Goal: Check status: Check status

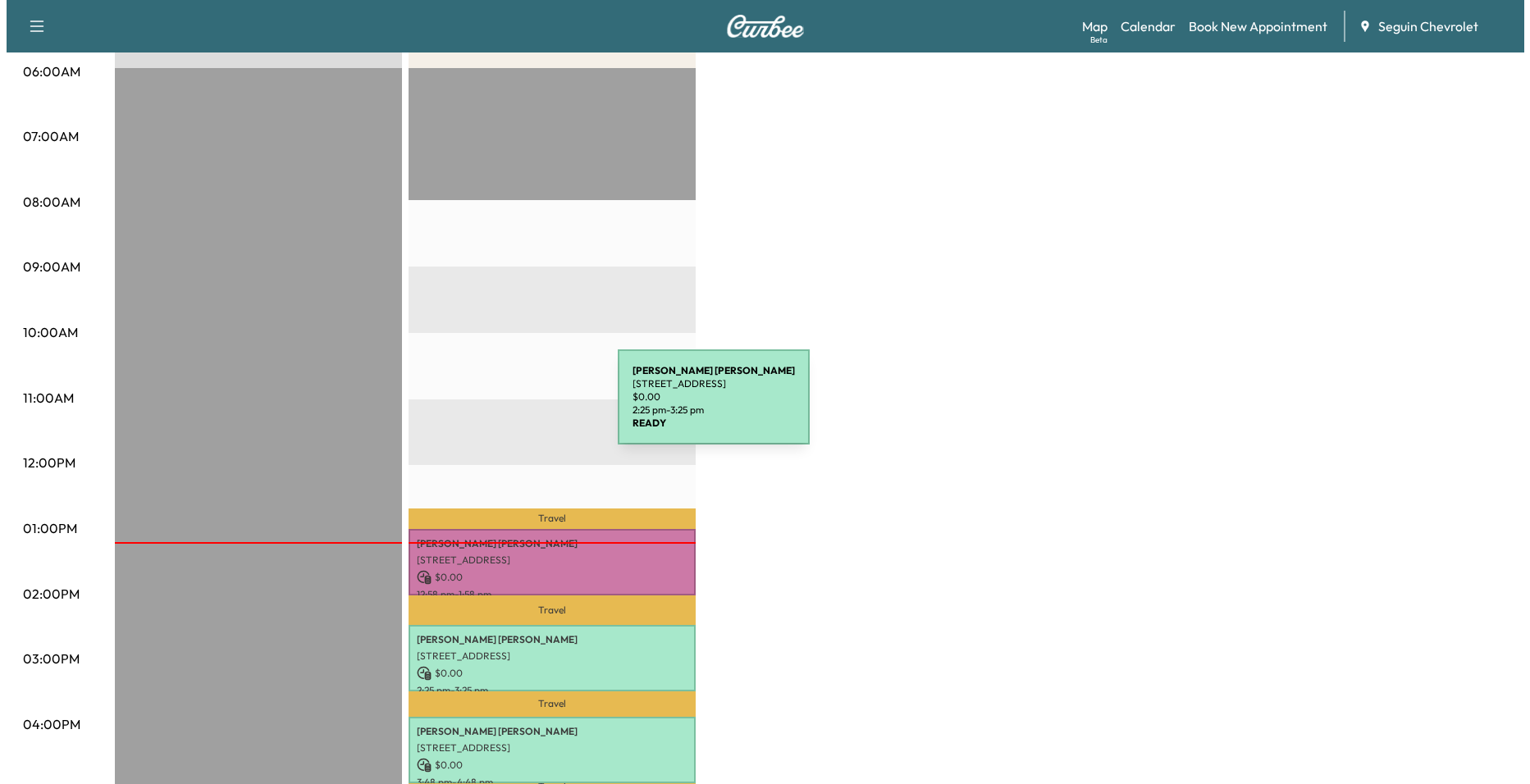
scroll to position [574, 0]
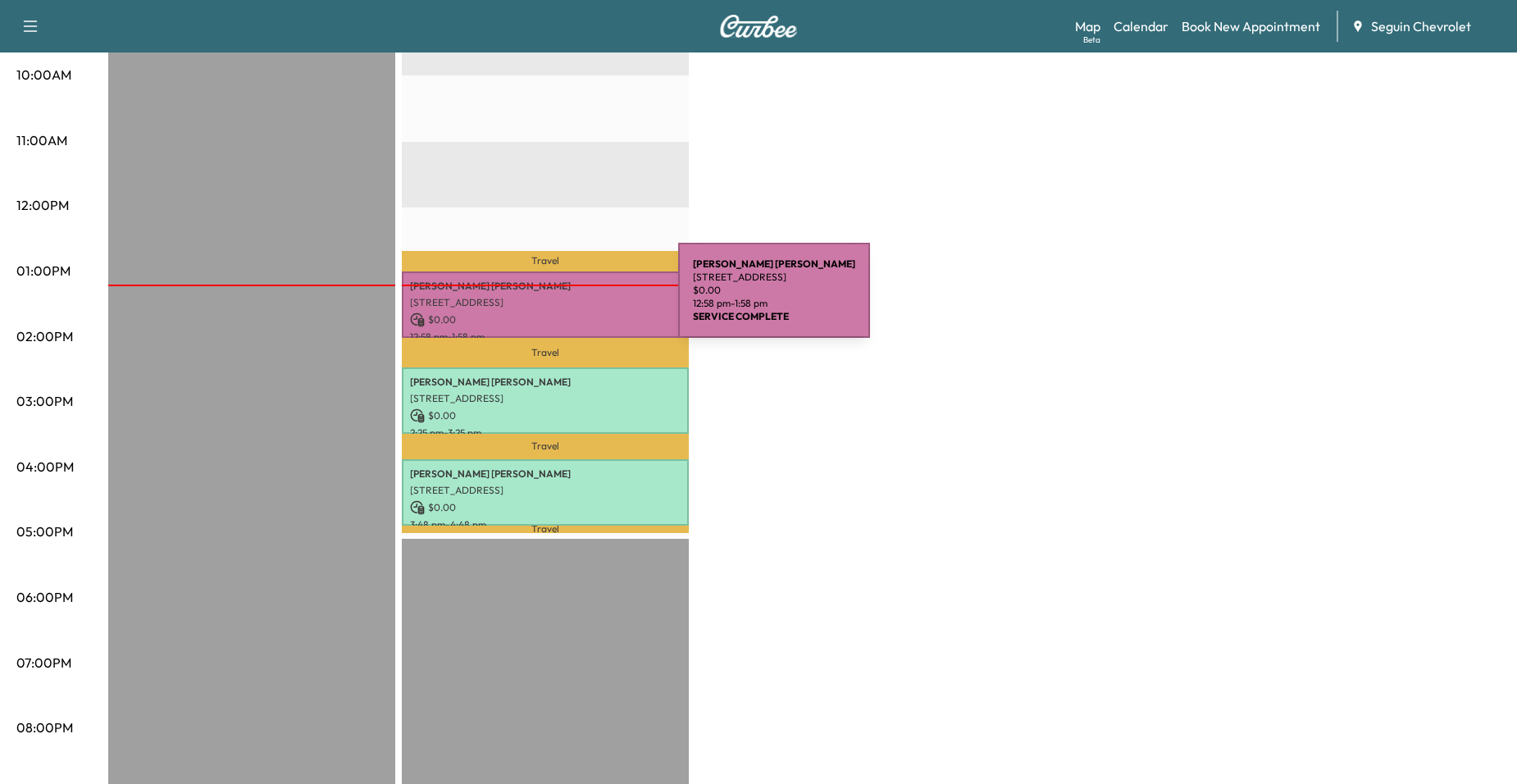
click at [555, 300] on p "[STREET_ADDRESS]" at bounding box center [545, 302] width 270 height 13
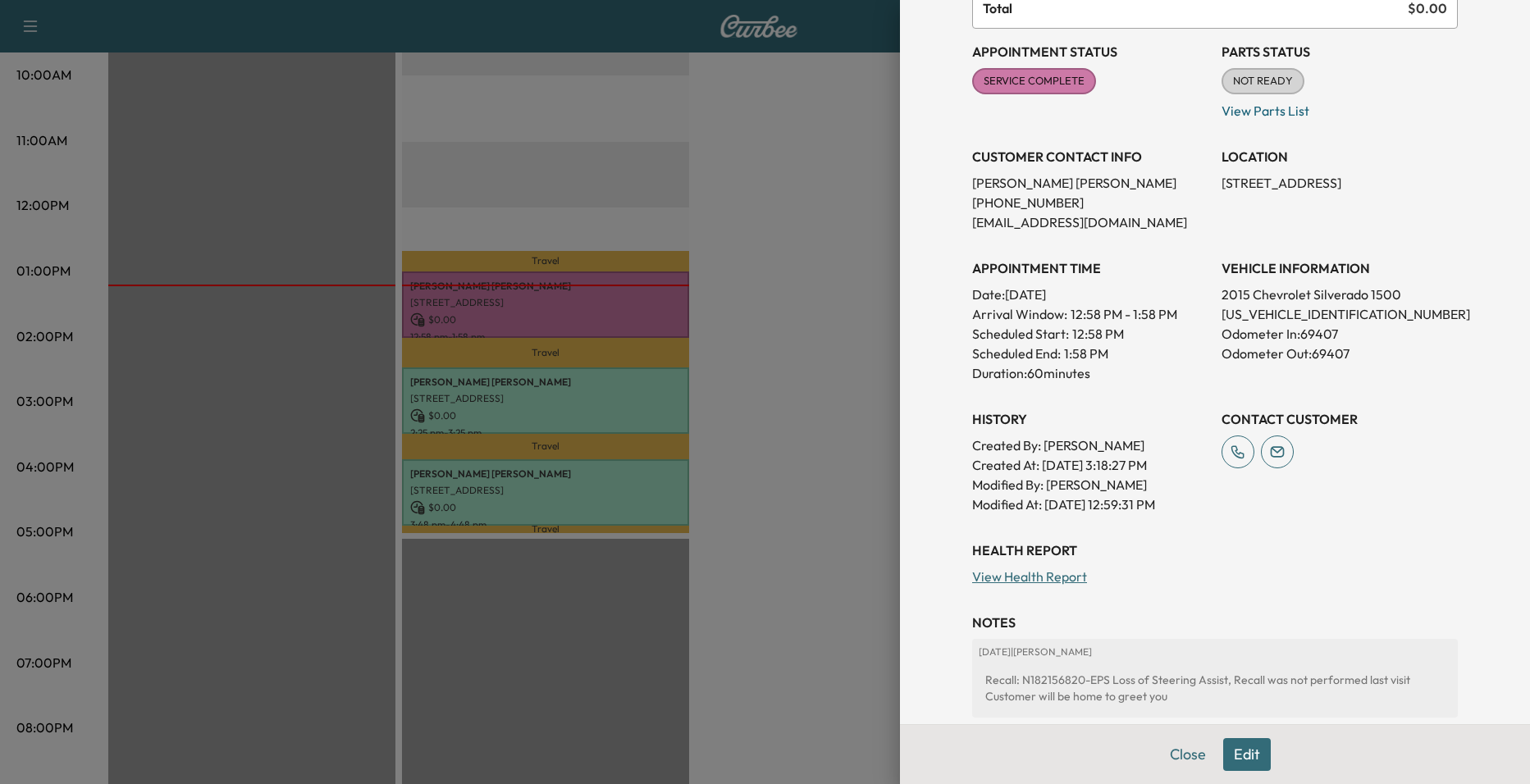
scroll to position [0, 0]
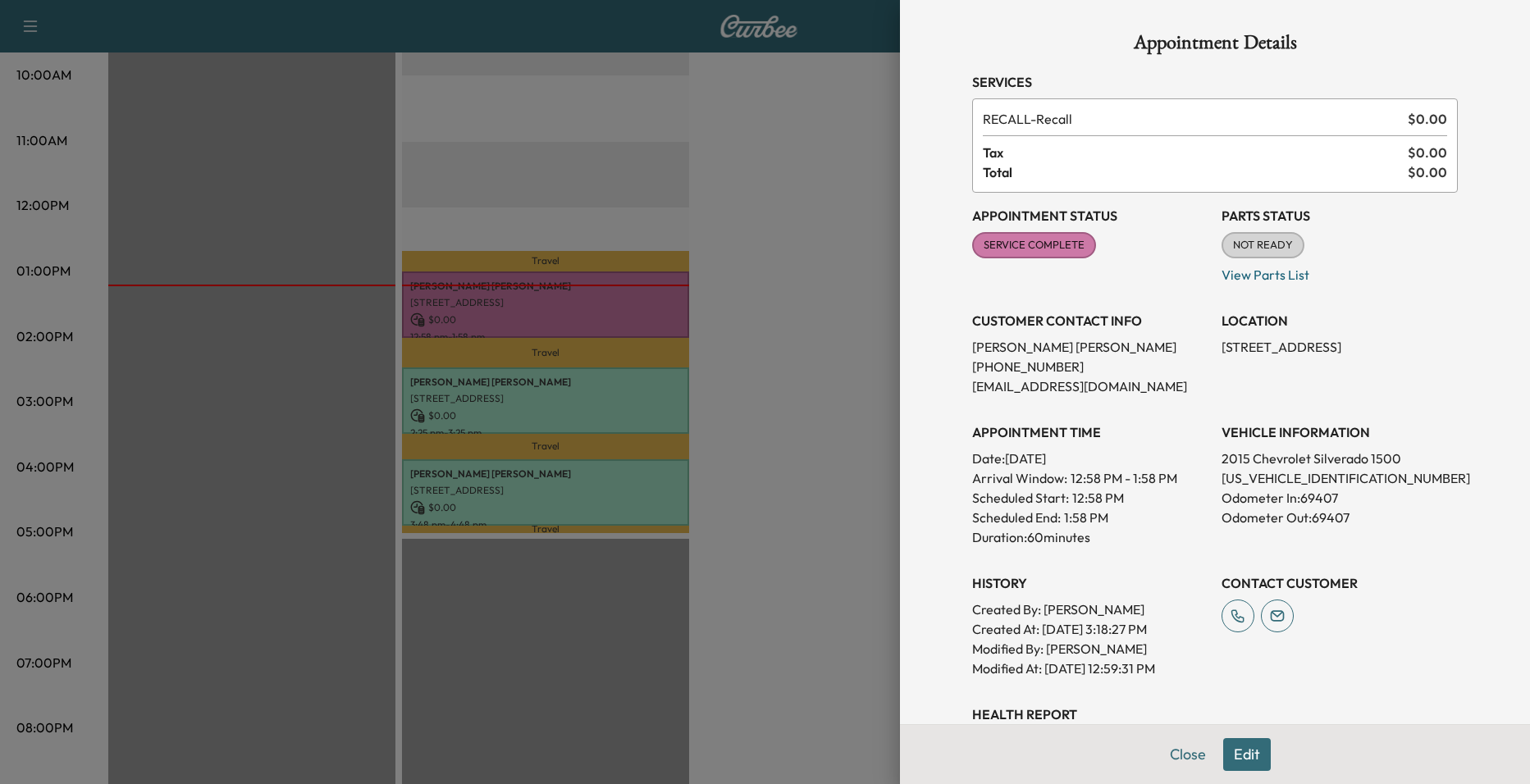
drag, startPoint x: 812, startPoint y: 371, endPoint x: 821, endPoint y: 371, distance: 9.0
click at [818, 371] on div at bounding box center [765, 392] width 1530 height 784
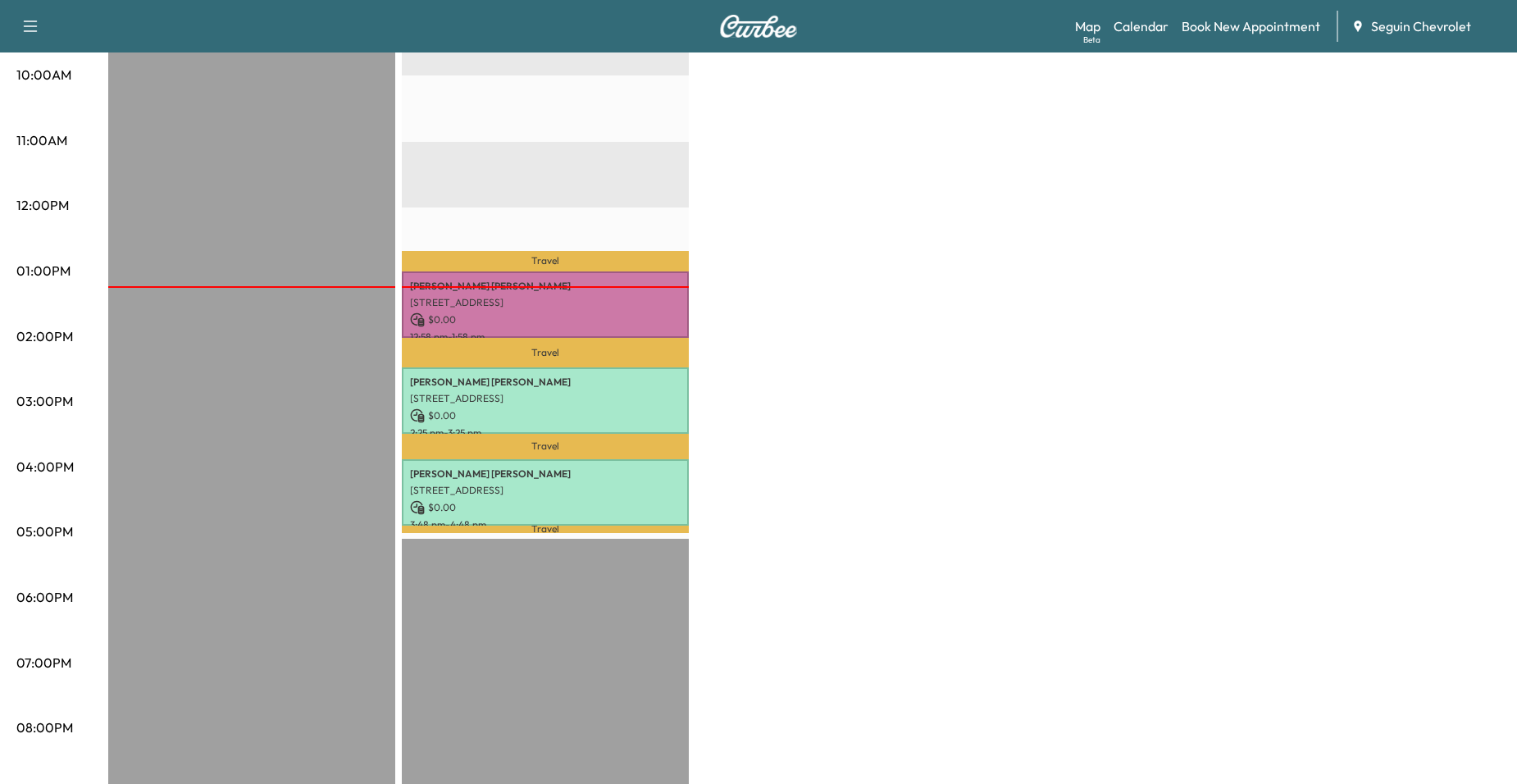
click at [622, 286] on div at bounding box center [545, 287] width 287 height 2
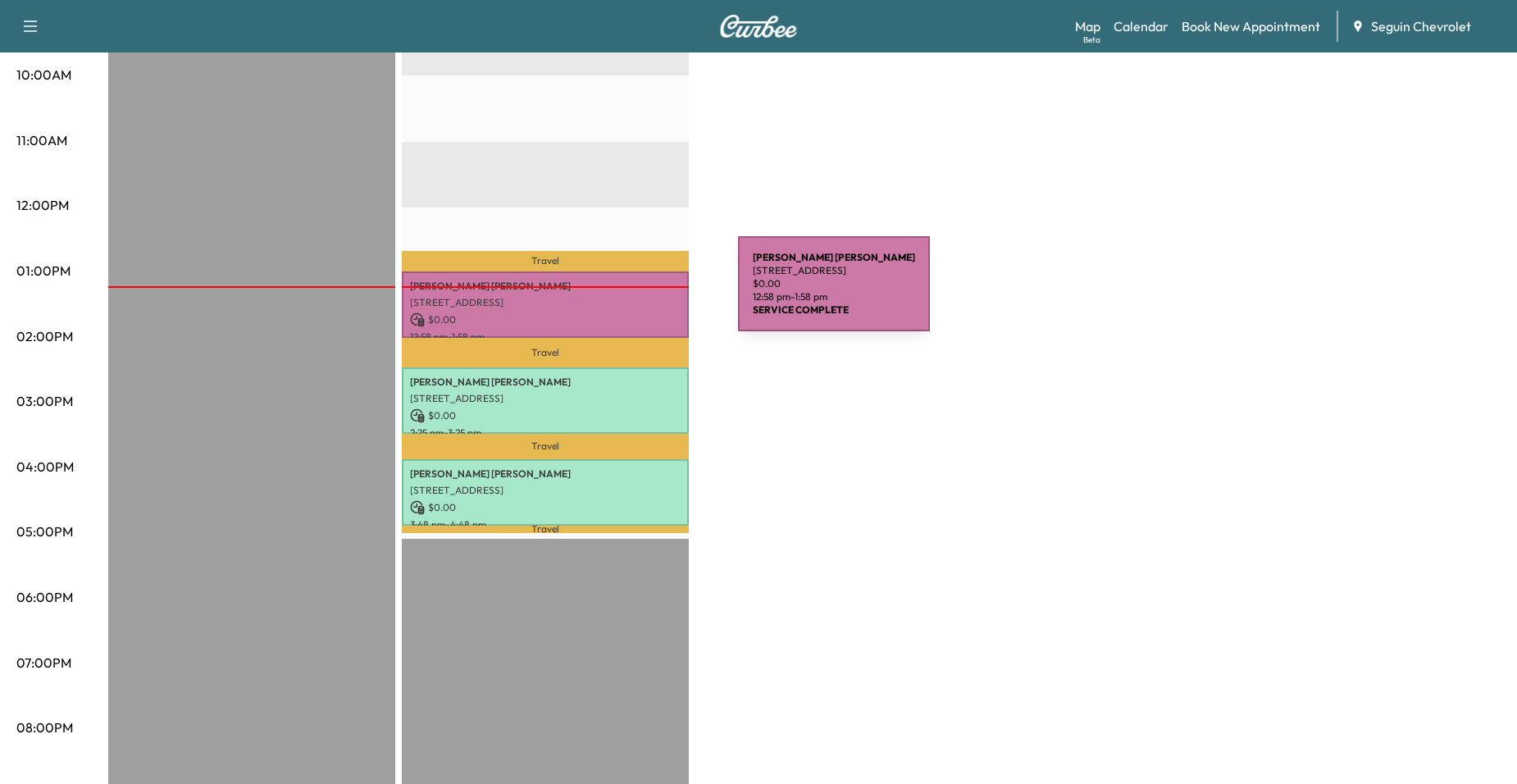
click at [615, 296] on p "[STREET_ADDRESS]" at bounding box center [545, 302] width 270 height 13
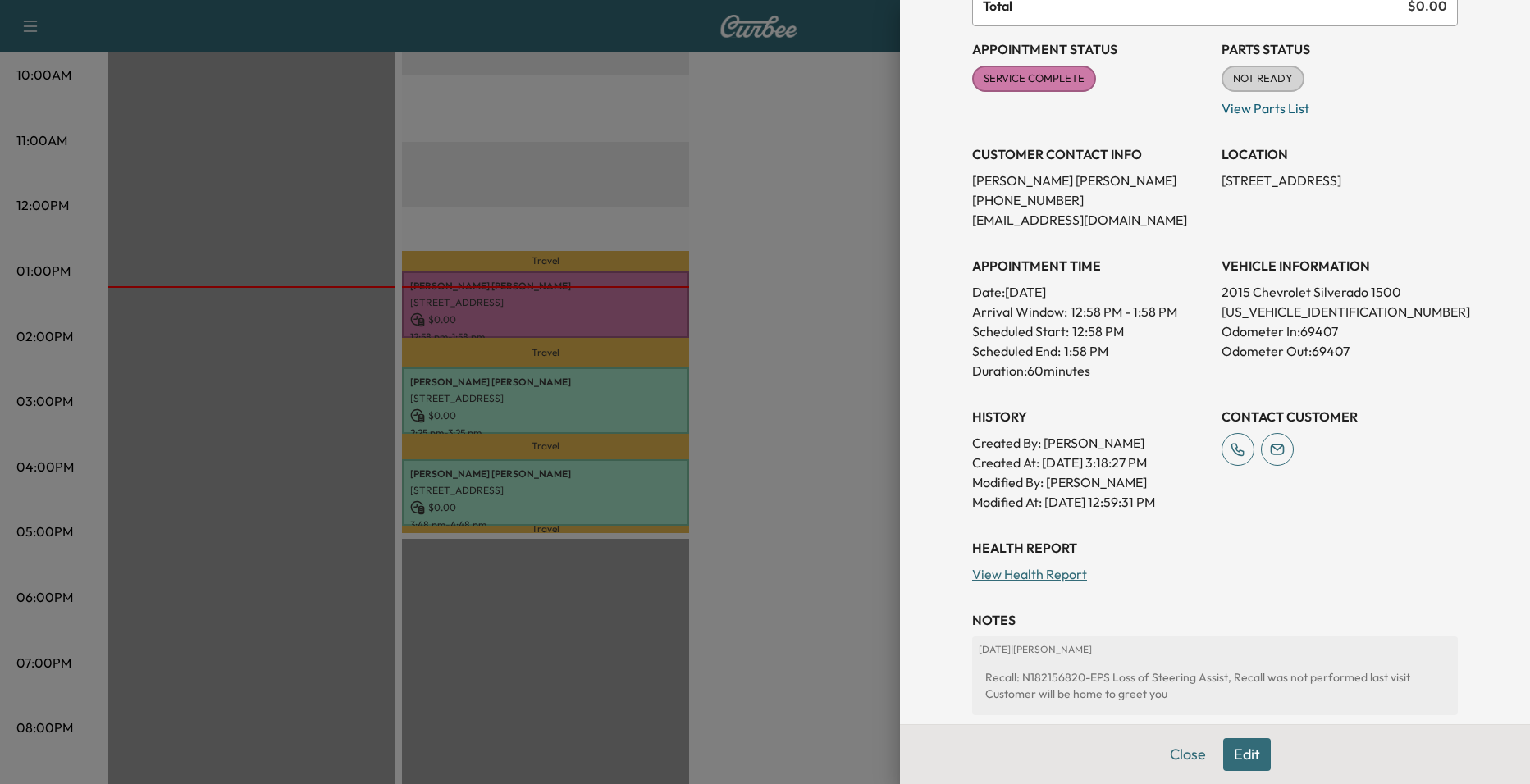
scroll to position [246, 0]
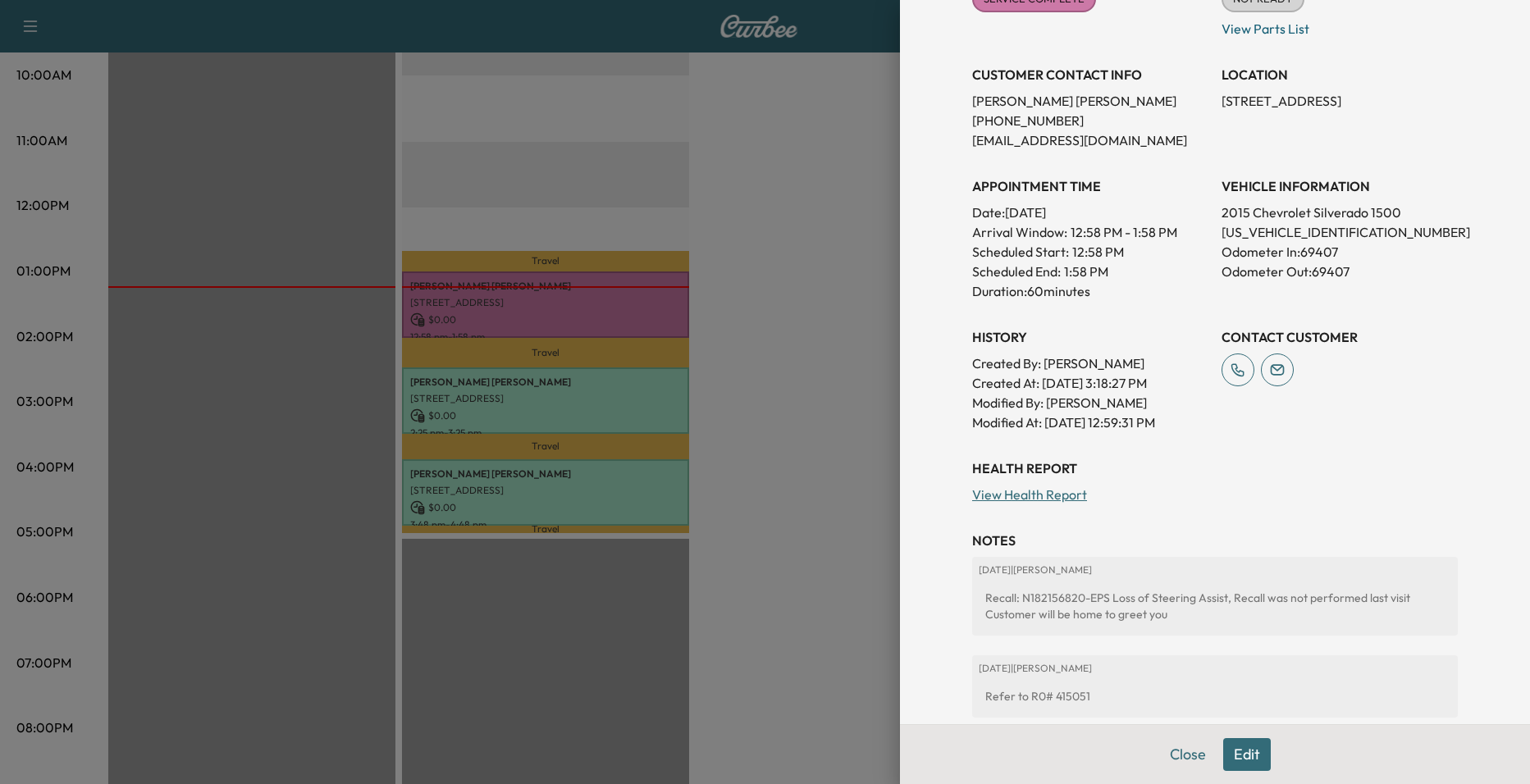
click at [813, 314] on div at bounding box center [765, 392] width 1530 height 784
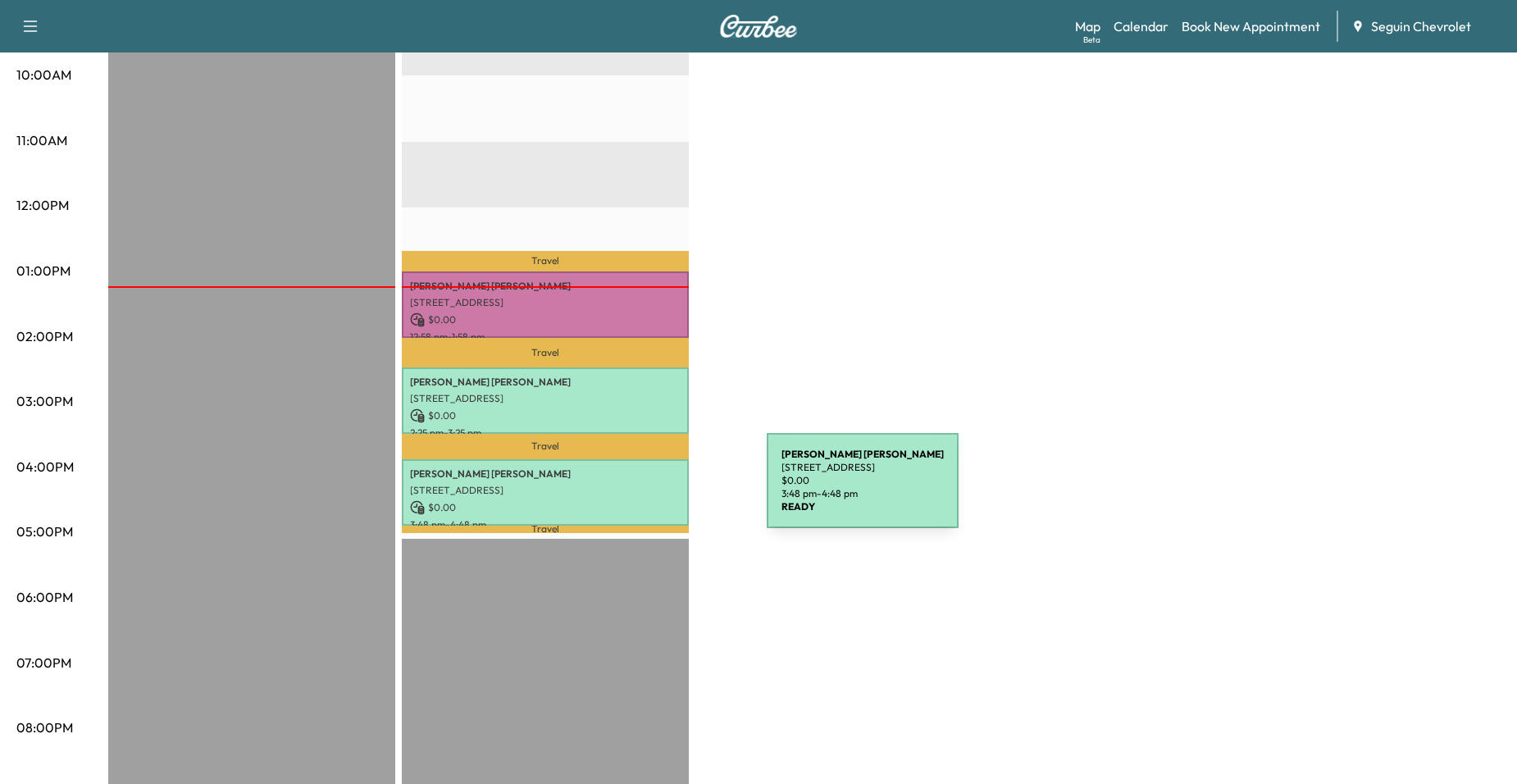
click at [643, 490] on div "[PERSON_NAME] [STREET_ADDRESS][PERSON_NAME] $ 0.00 3:48 pm - 4:48 pm" at bounding box center [545, 492] width 287 height 66
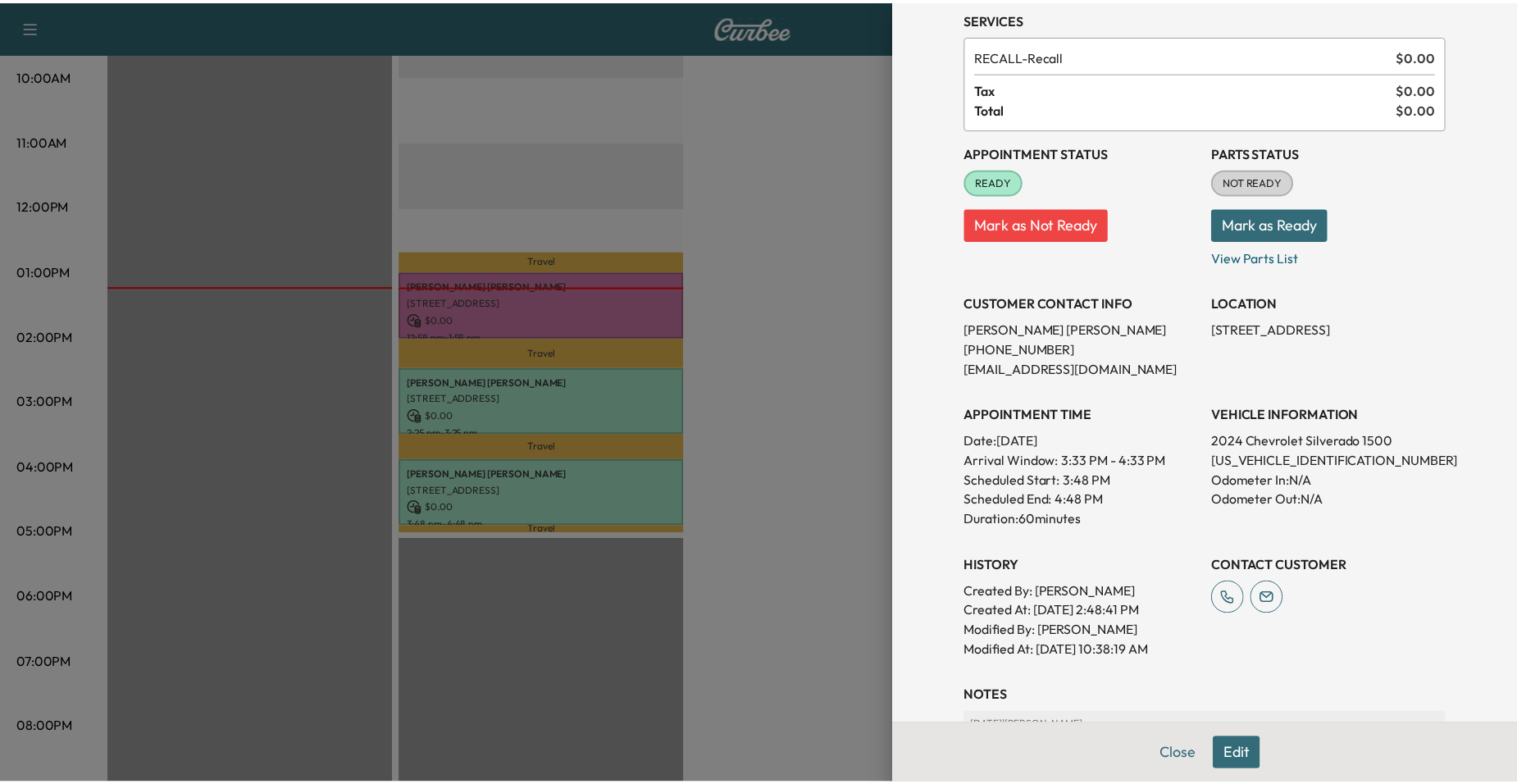
scroll to position [328, 0]
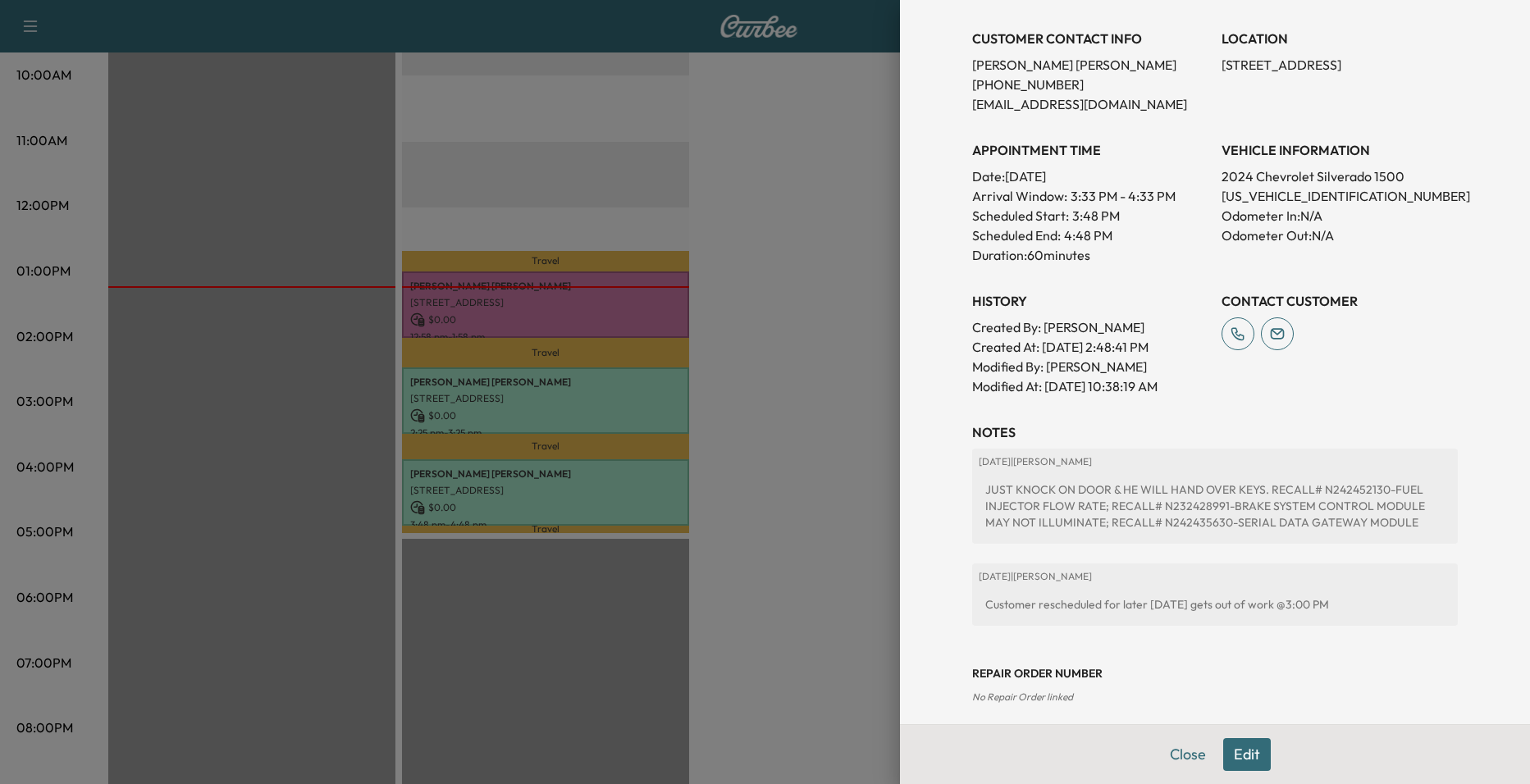
click at [853, 376] on div at bounding box center [765, 392] width 1530 height 784
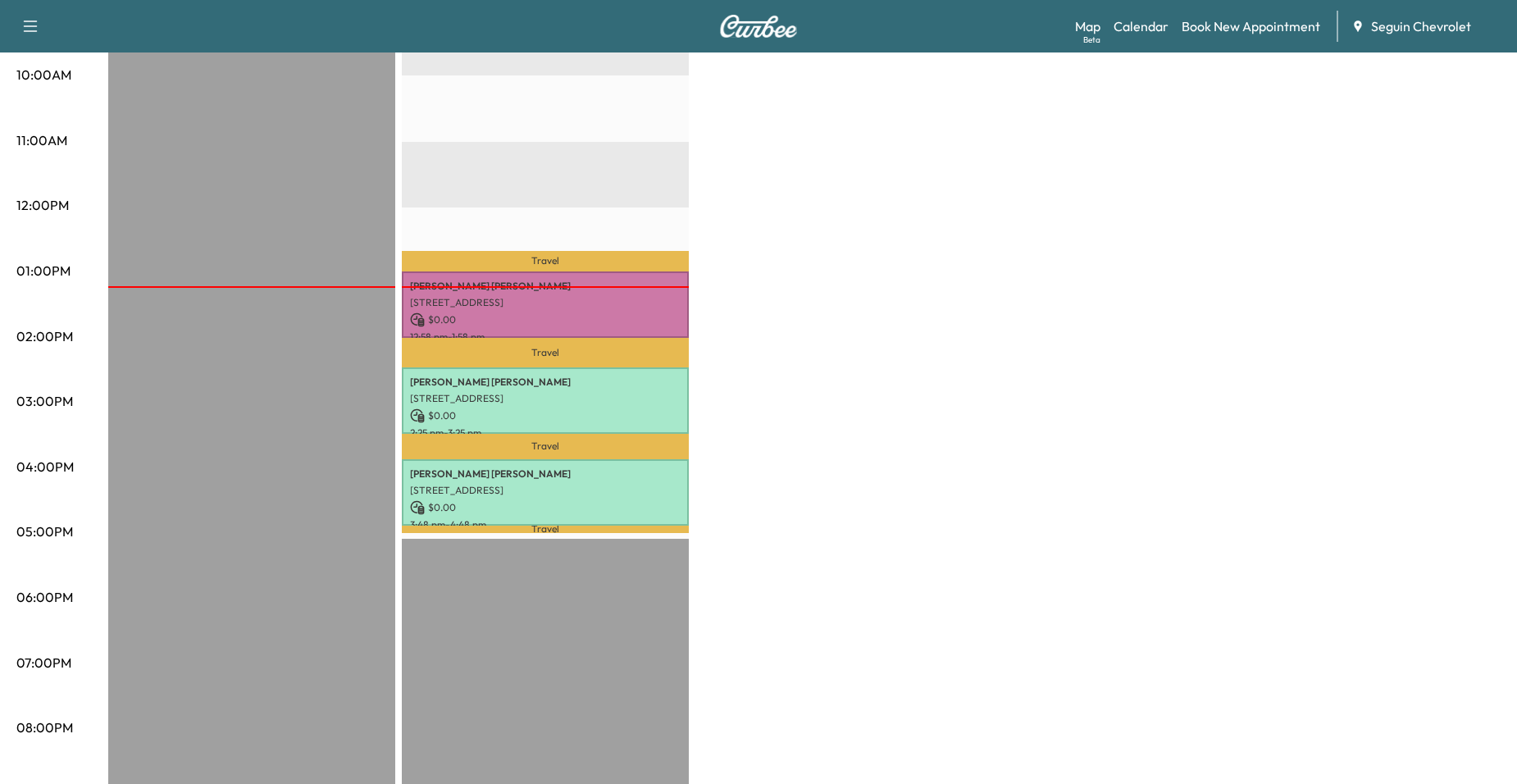
scroll to position [492, 0]
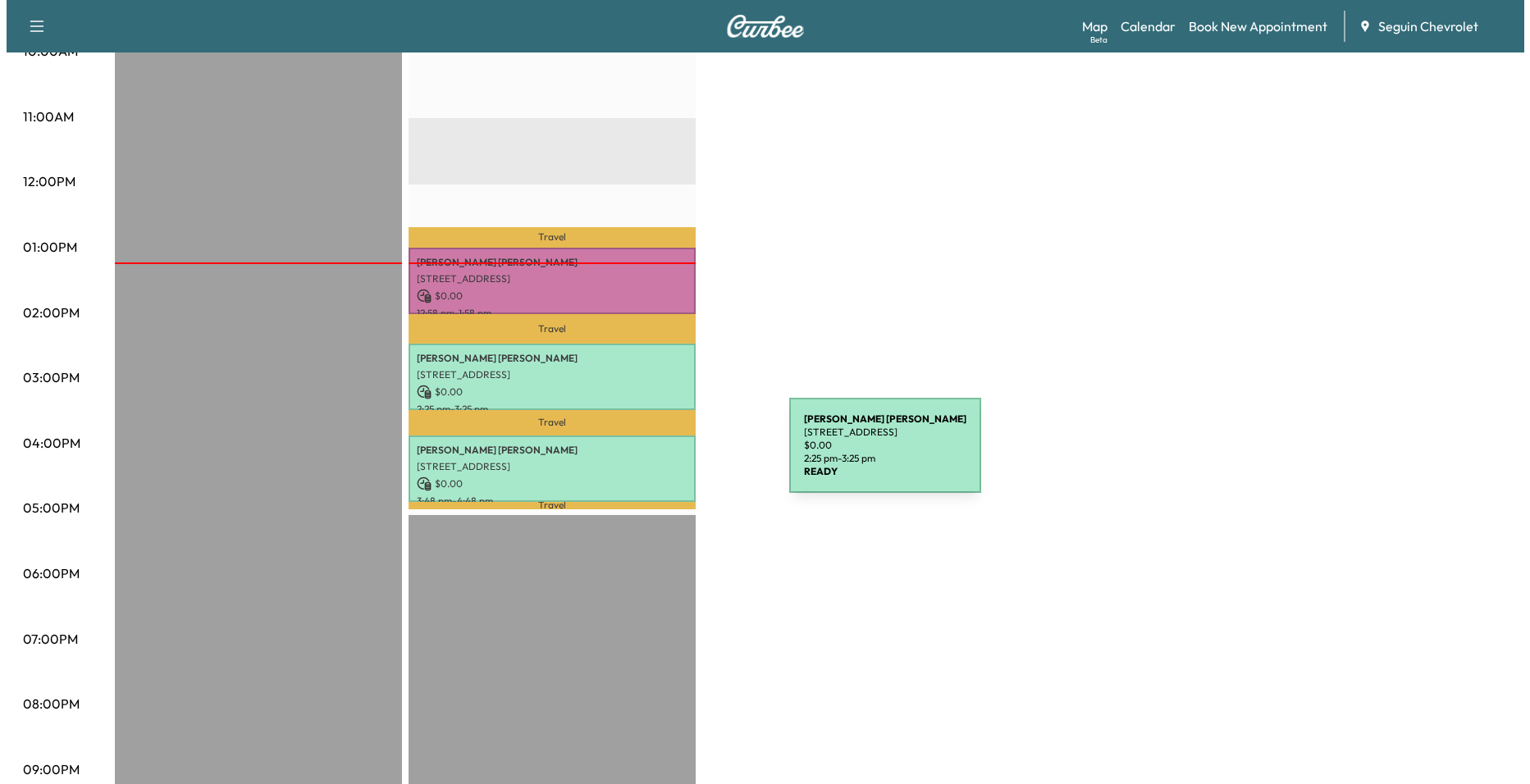
scroll to position [676, 0]
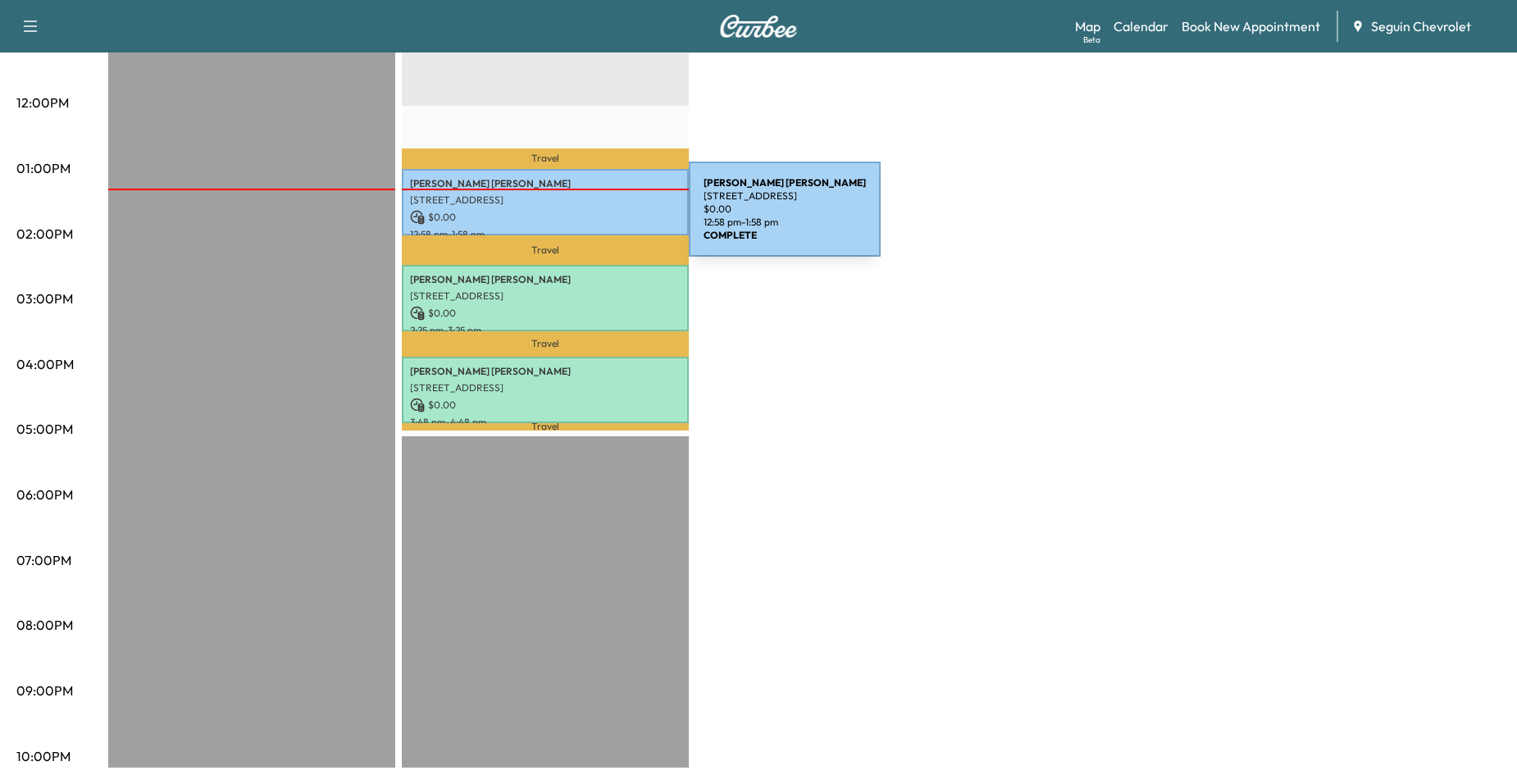
click at [566, 219] on p "$ 0.00" at bounding box center [545, 217] width 270 height 15
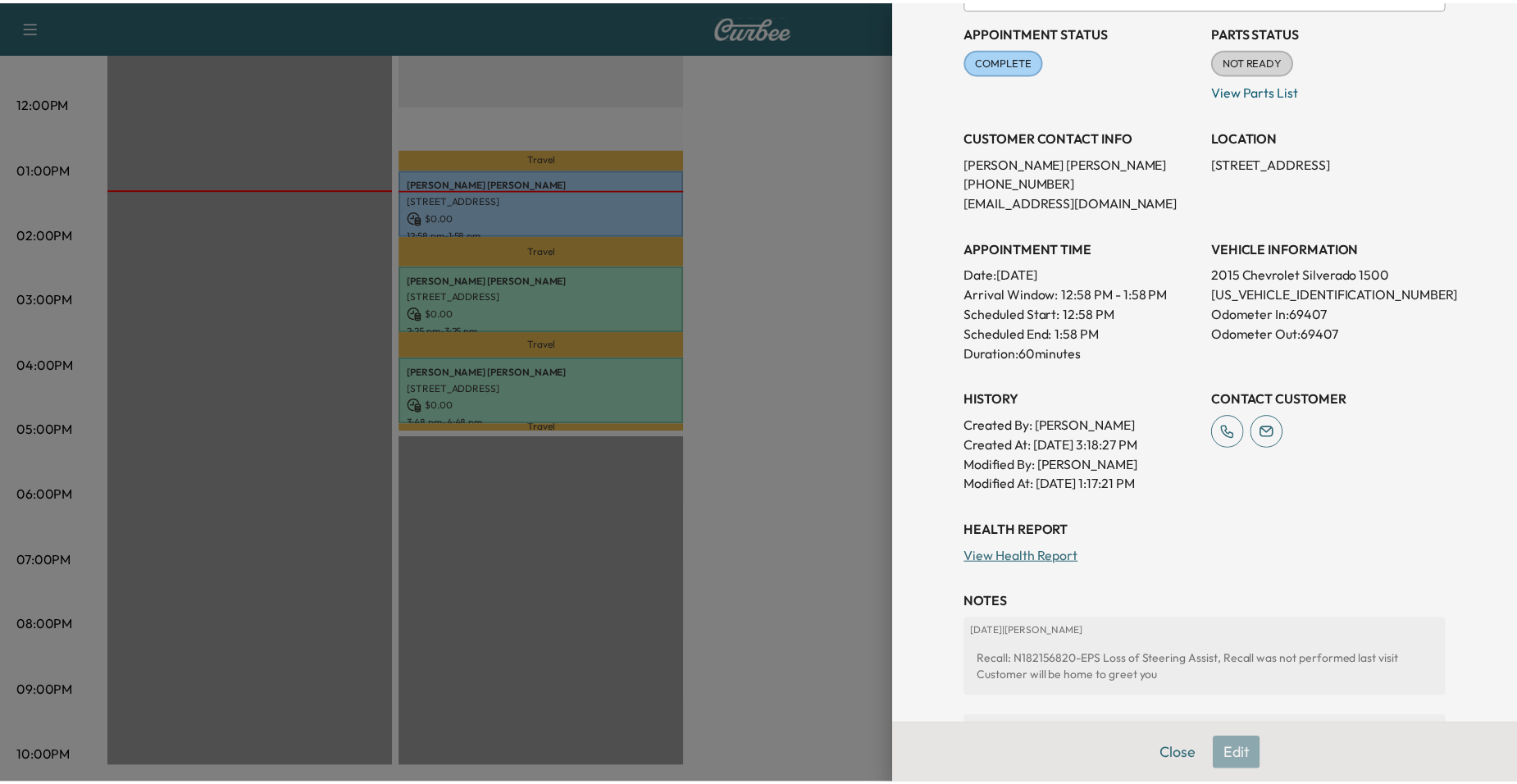
scroll to position [0, 0]
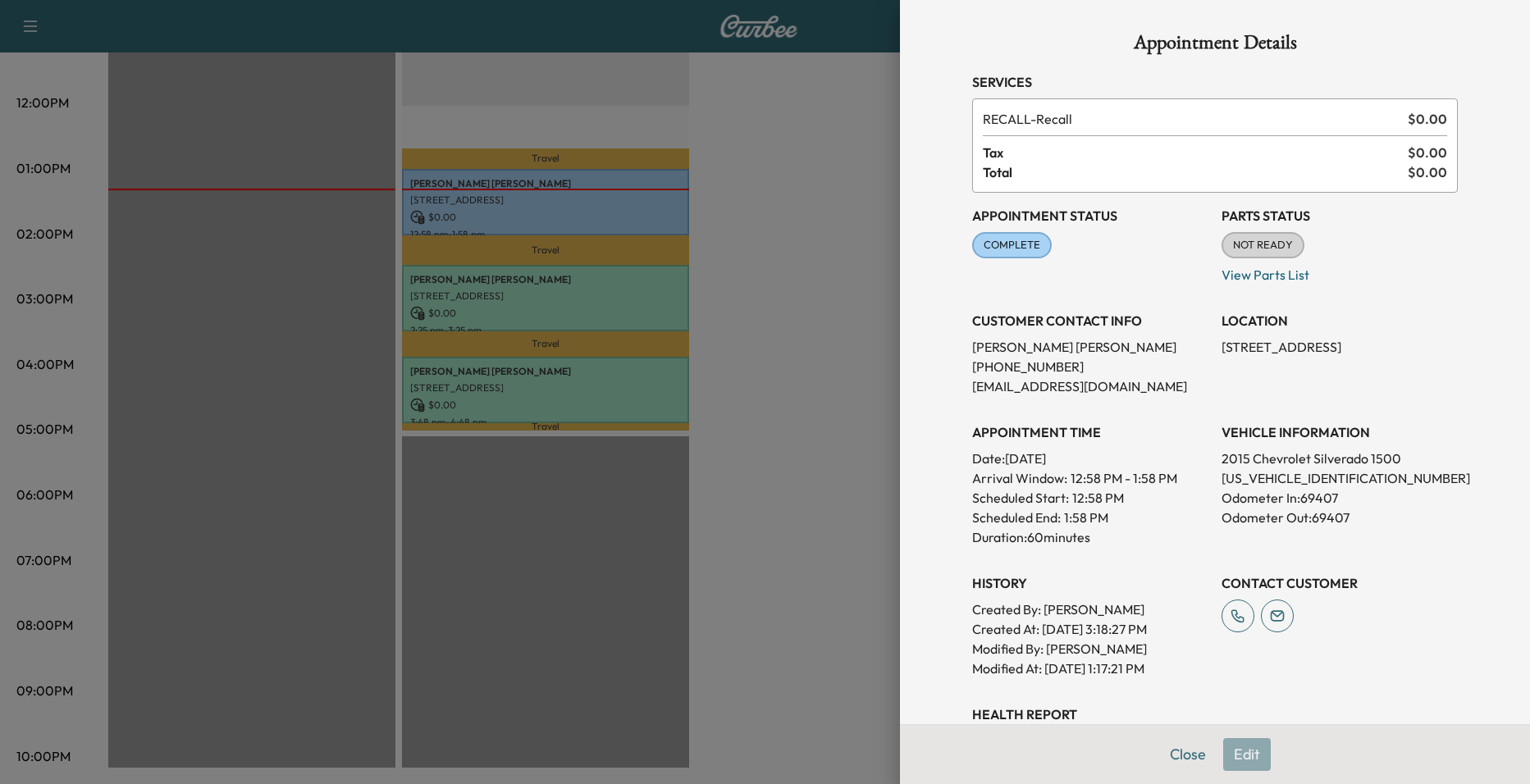
click at [733, 185] on div at bounding box center [765, 392] width 1530 height 784
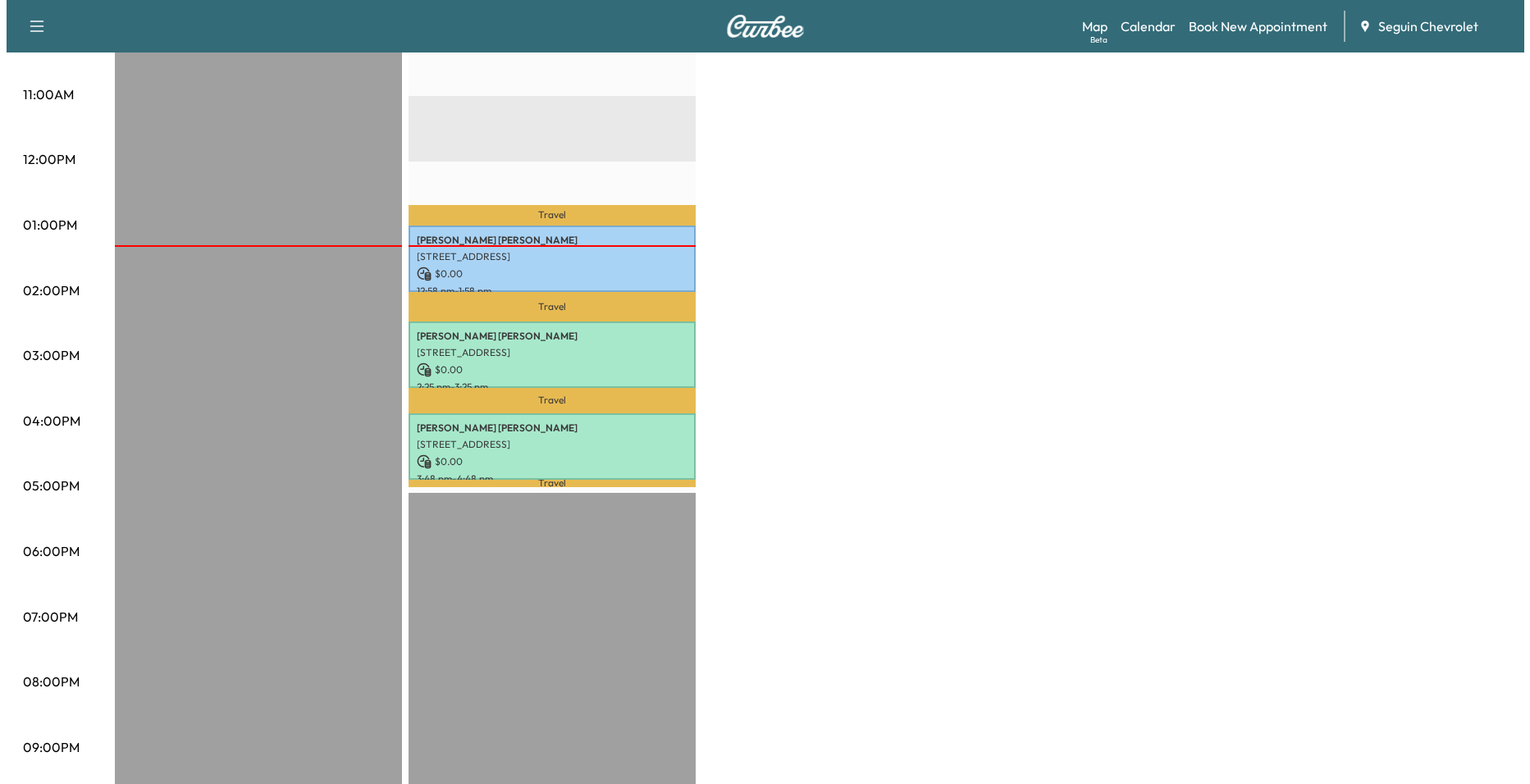
scroll to position [513, 0]
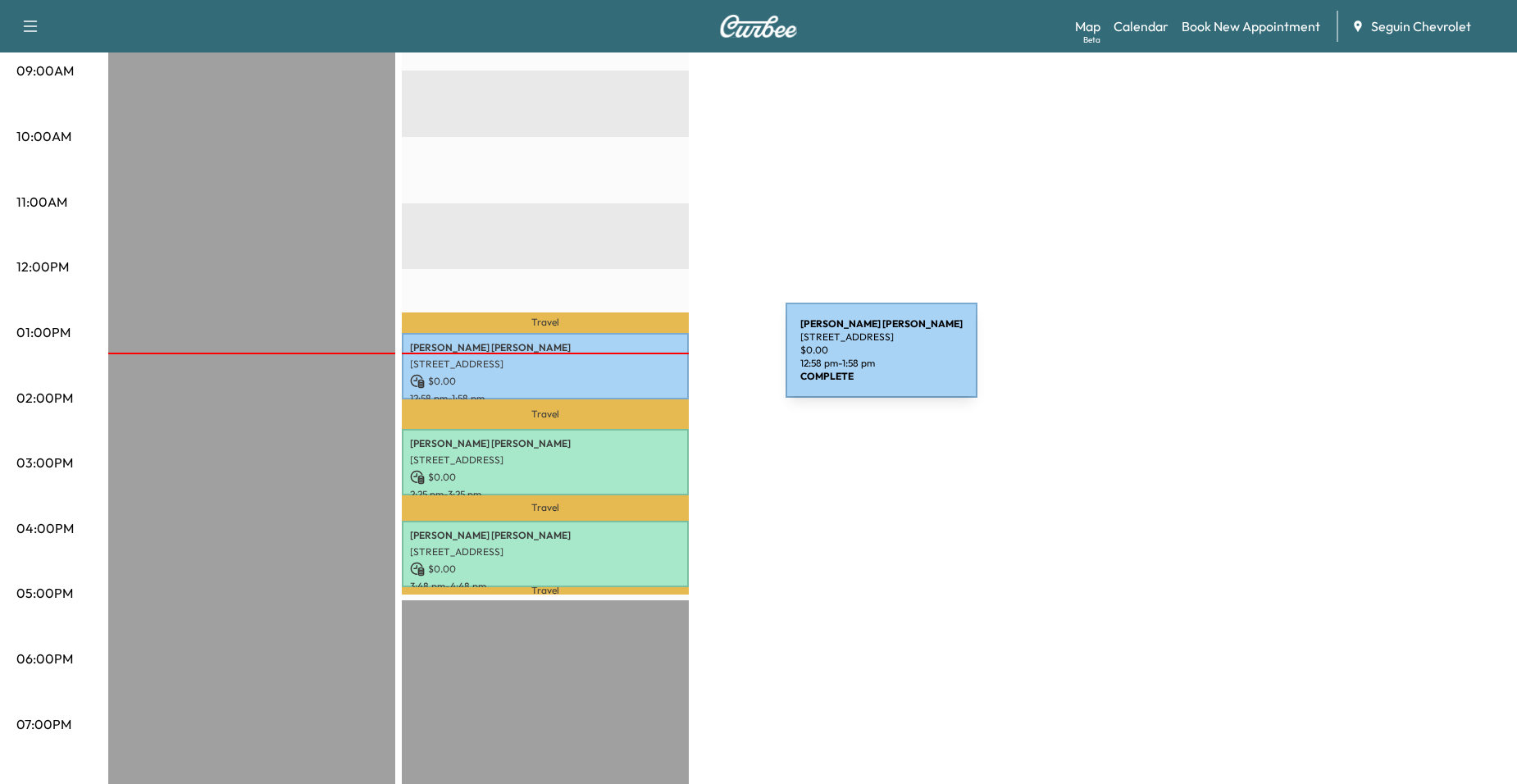
click at [662, 360] on p "[STREET_ADDRESS]" at bounding box center [545, 365] width 270 height 13
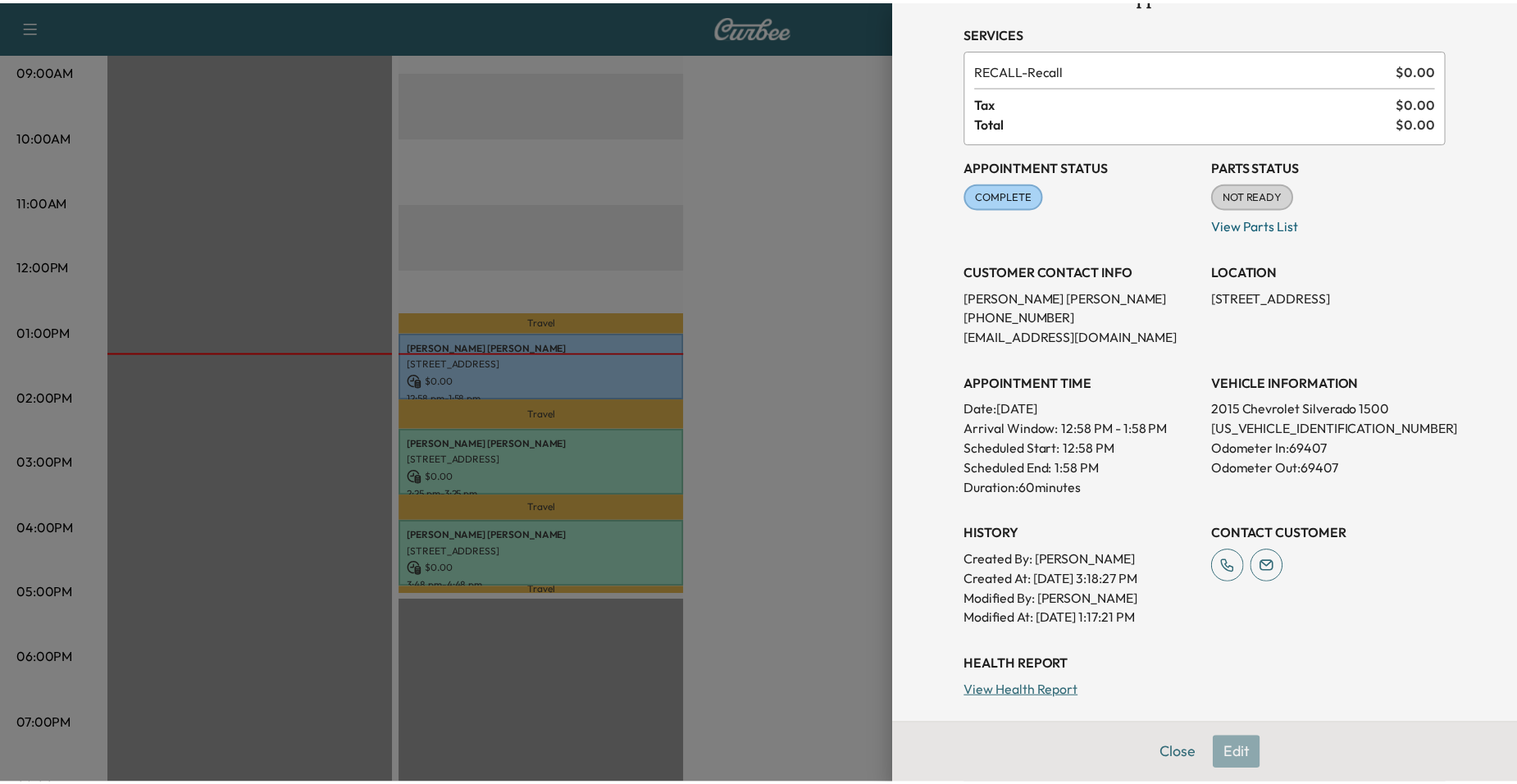
scroll to position [0, 0]
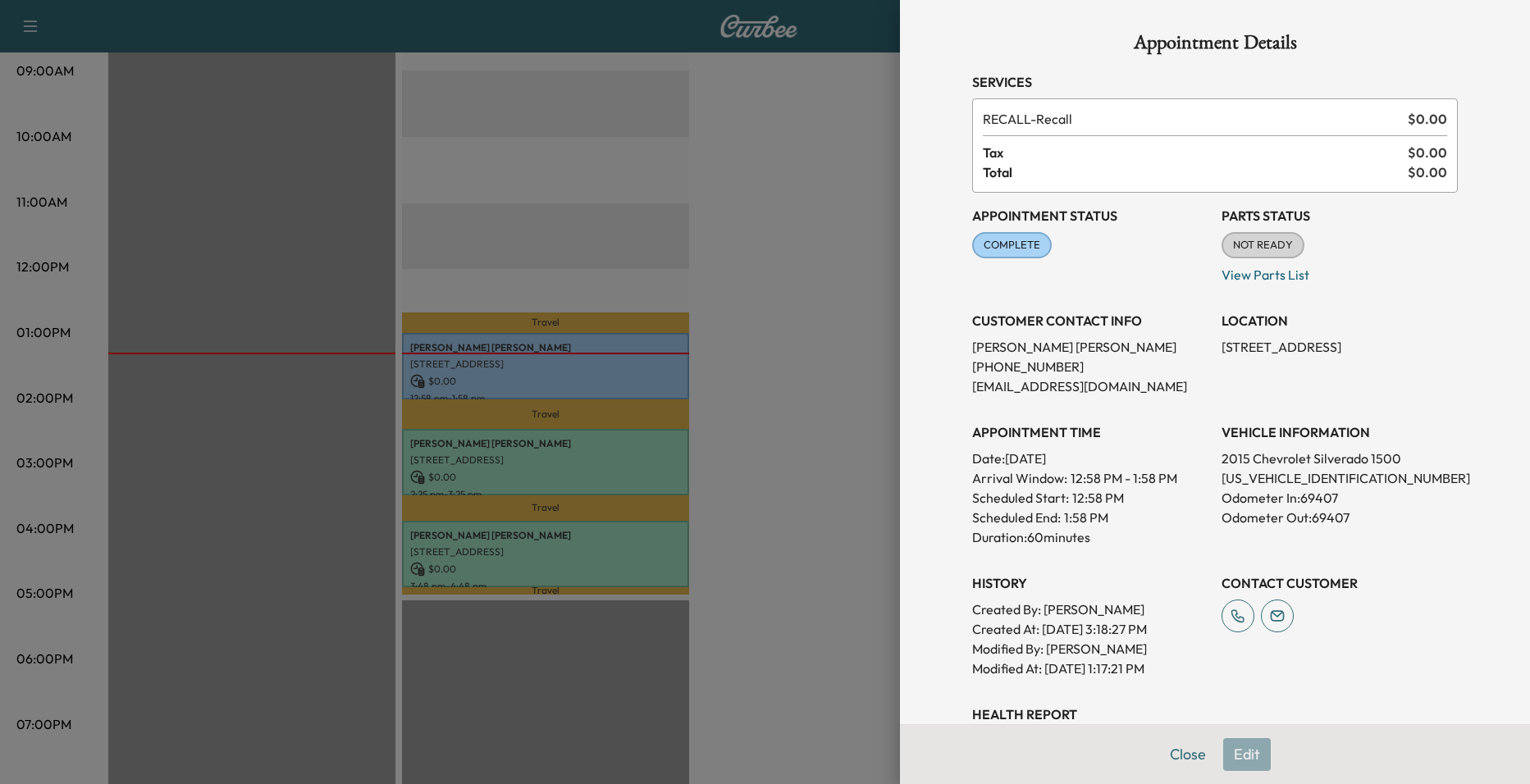
drag, startPoint x: 638, startPoint y: 365, endPoint x: 646, endPoint y: 365, distance: 8.0
click at [638, 365] on div at bounding box center [765, 392] width 1530 height 784
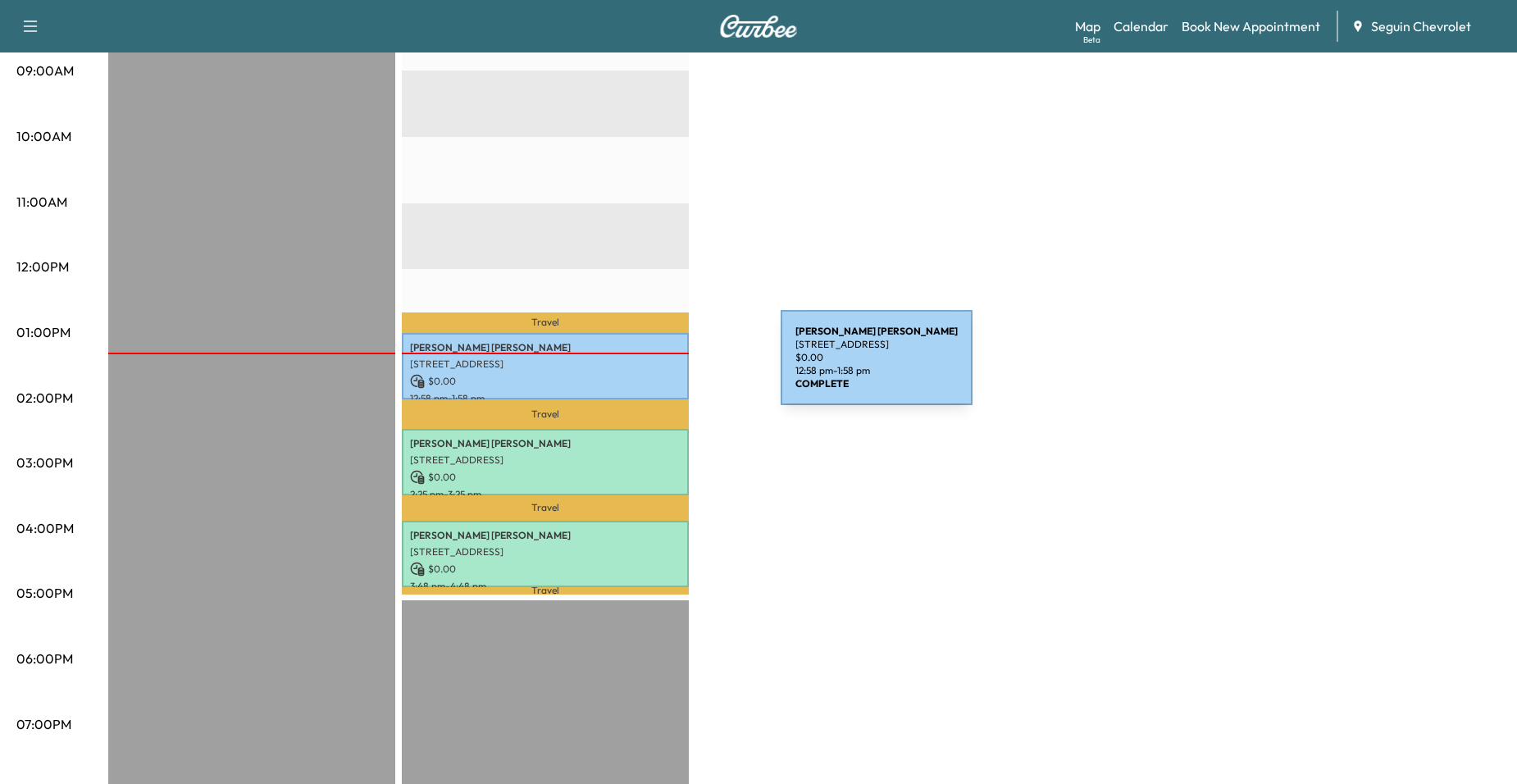
click at [657, 367] on div "Alcario Garcia 4930 ELM CREEK, SEGUIN, TX 78155, US $ 0.00 12:58 pm - 1:58 pm" at bounding box center [545, 366] width 287 height 66
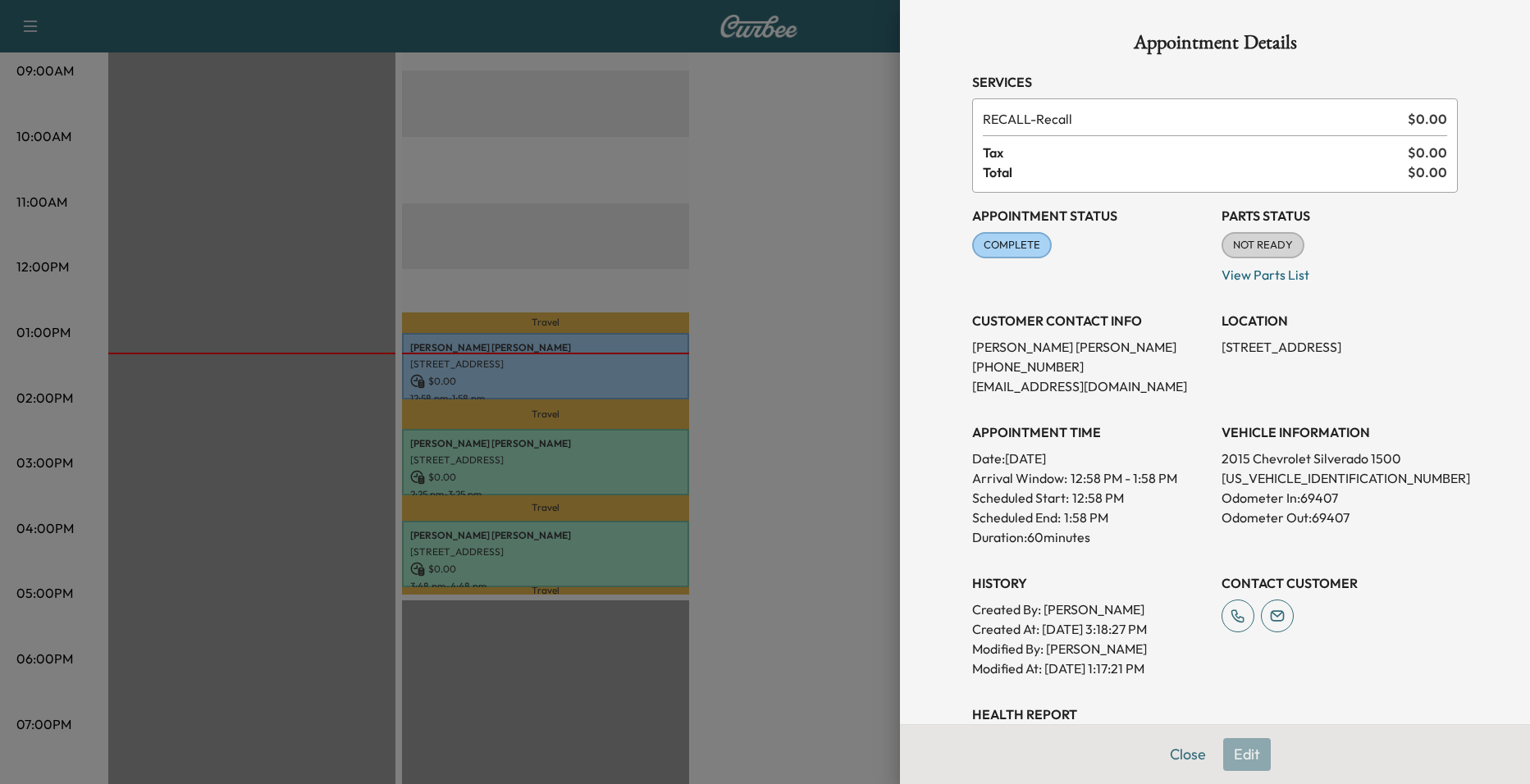
drag, startPoint x: 752, startPoint y: 339, endPoint x: 762, endPoint y: 338, distance: 10.0
click at [751, 338] on div at bounding box center [765, 392] width 1530 height 784
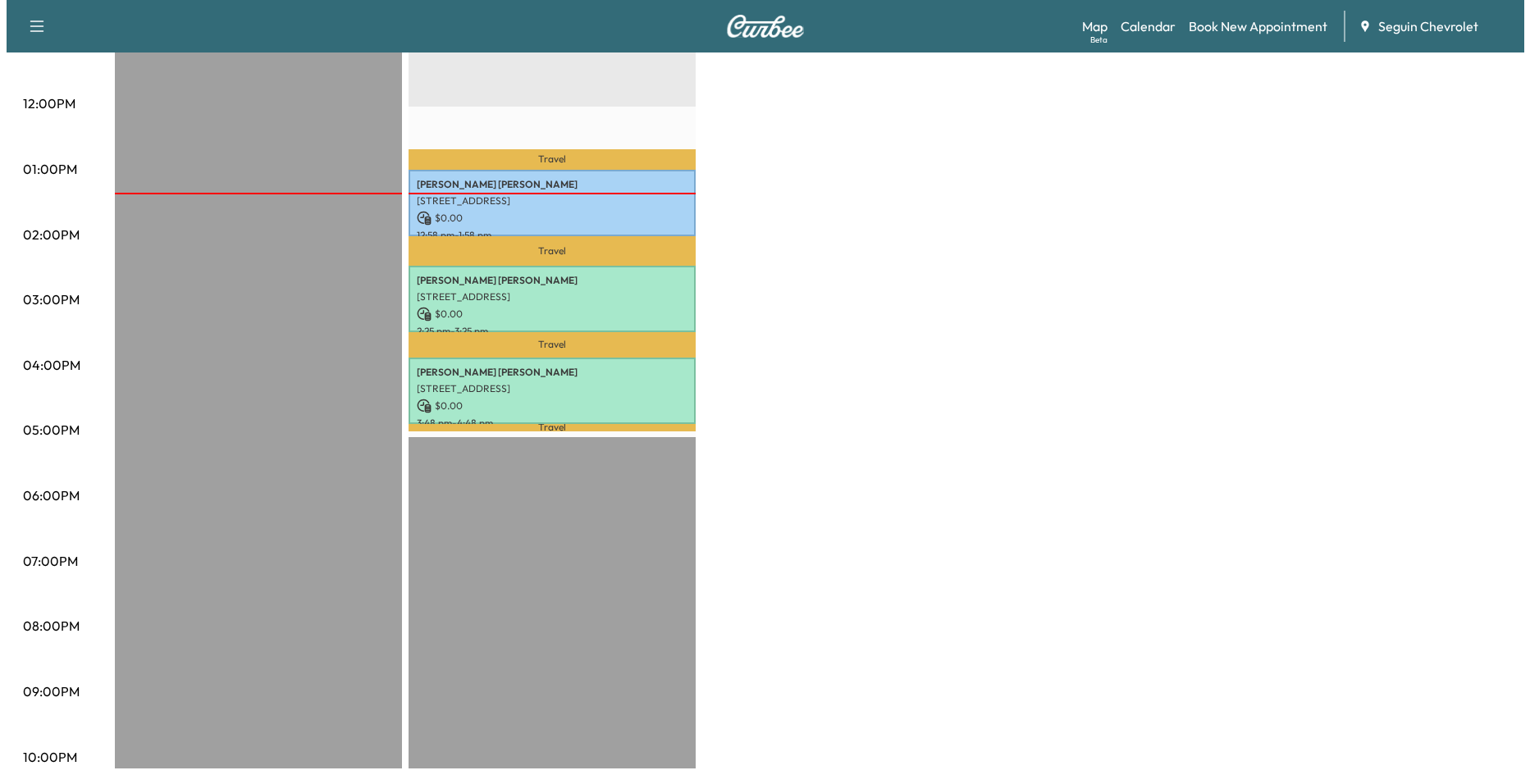
scroll to position [676, 0]
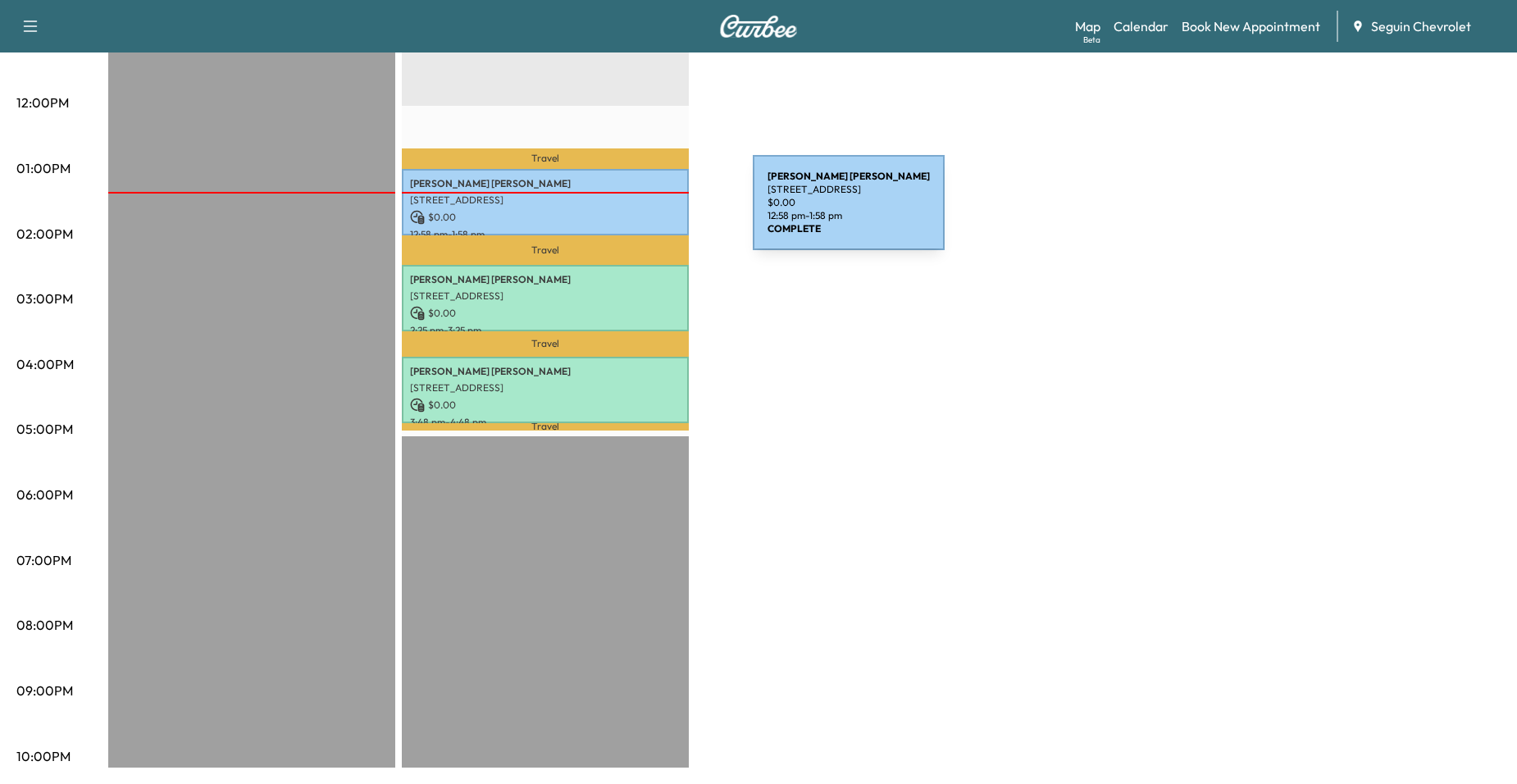
click at [630, 210] on p "$ 0.00" at bounding box center [545, 217] width 270 height 15
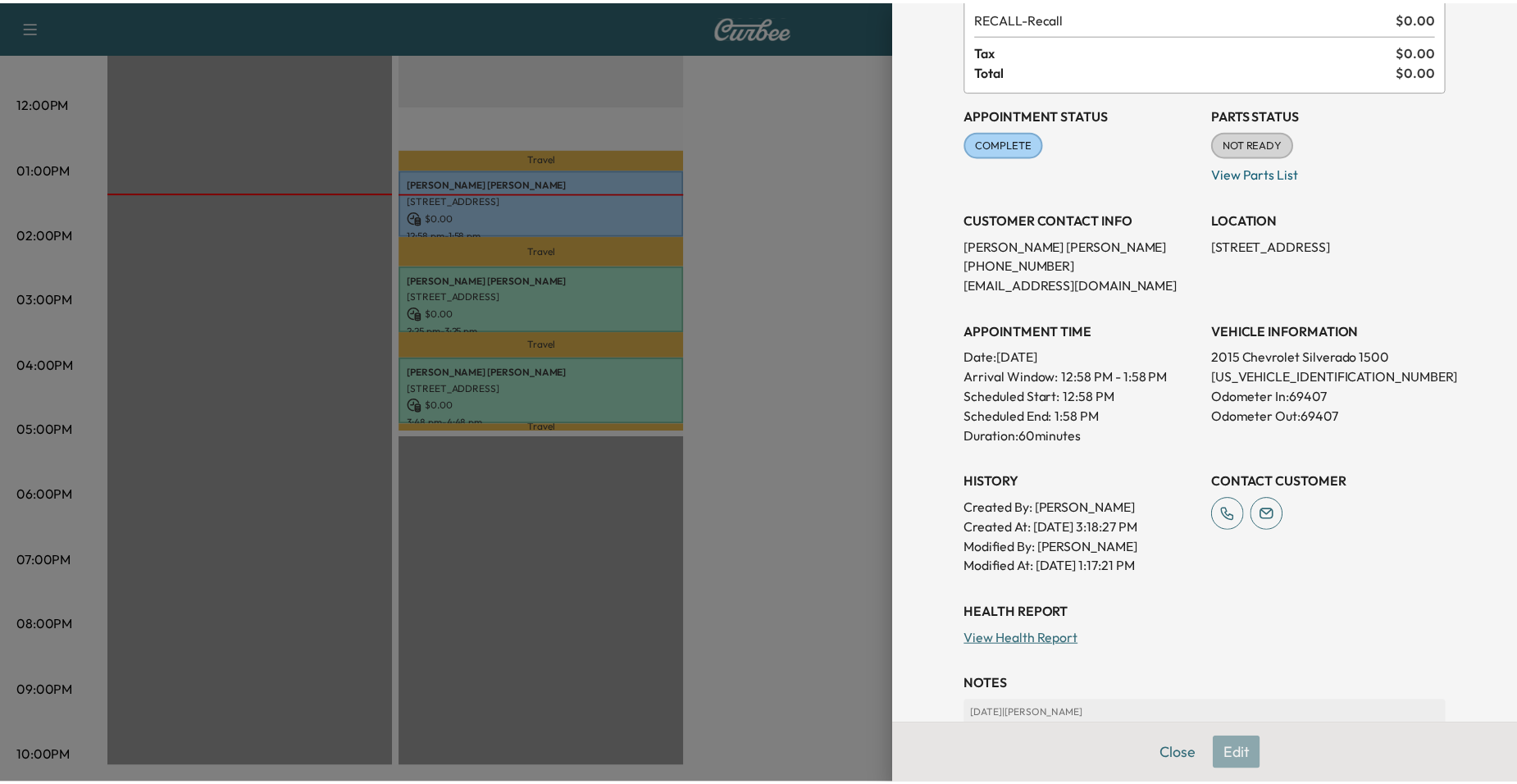
scroll to position [98, 0]
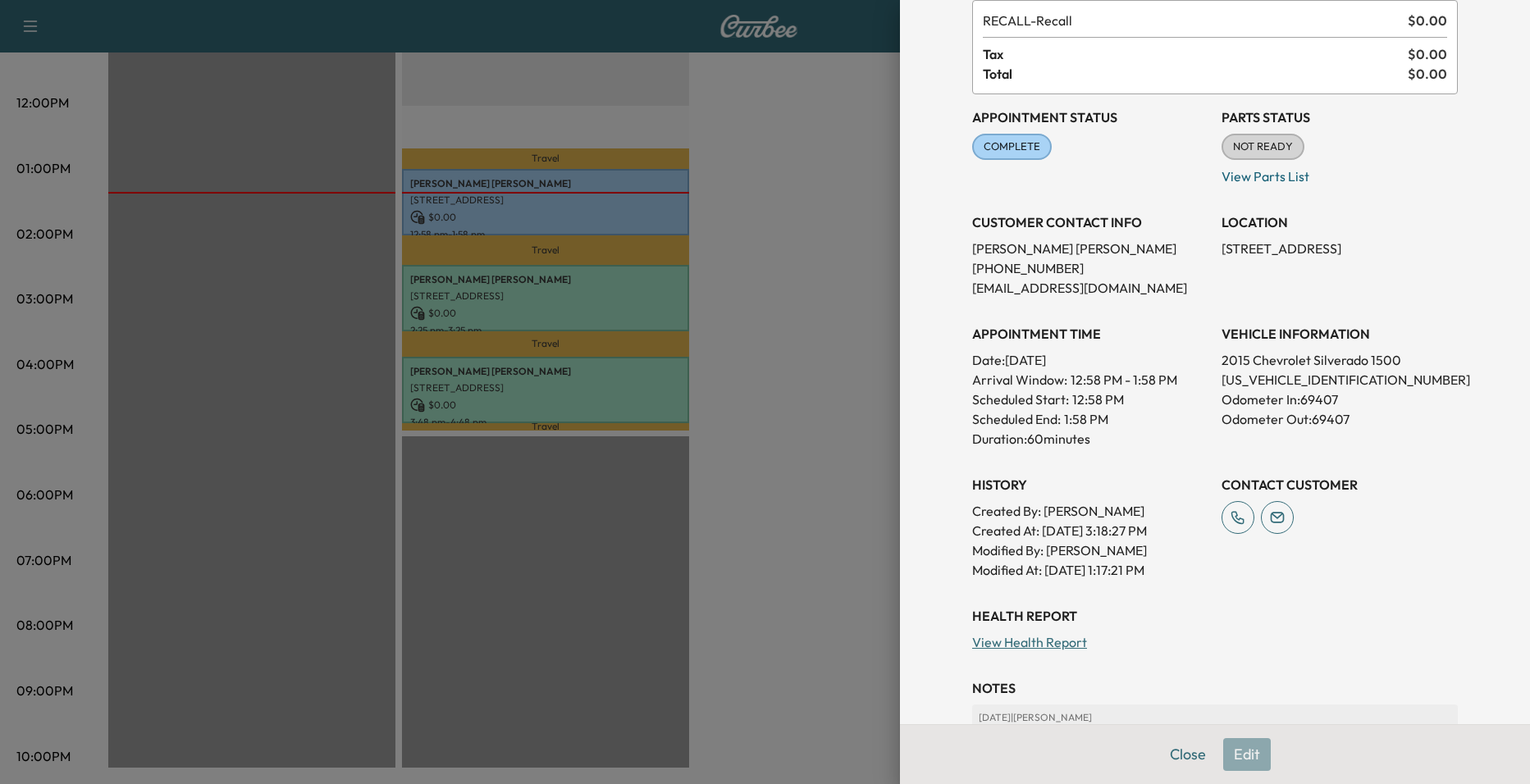
click at [787, 496] on div at bounding box center [765, 392] width 1530 height 784
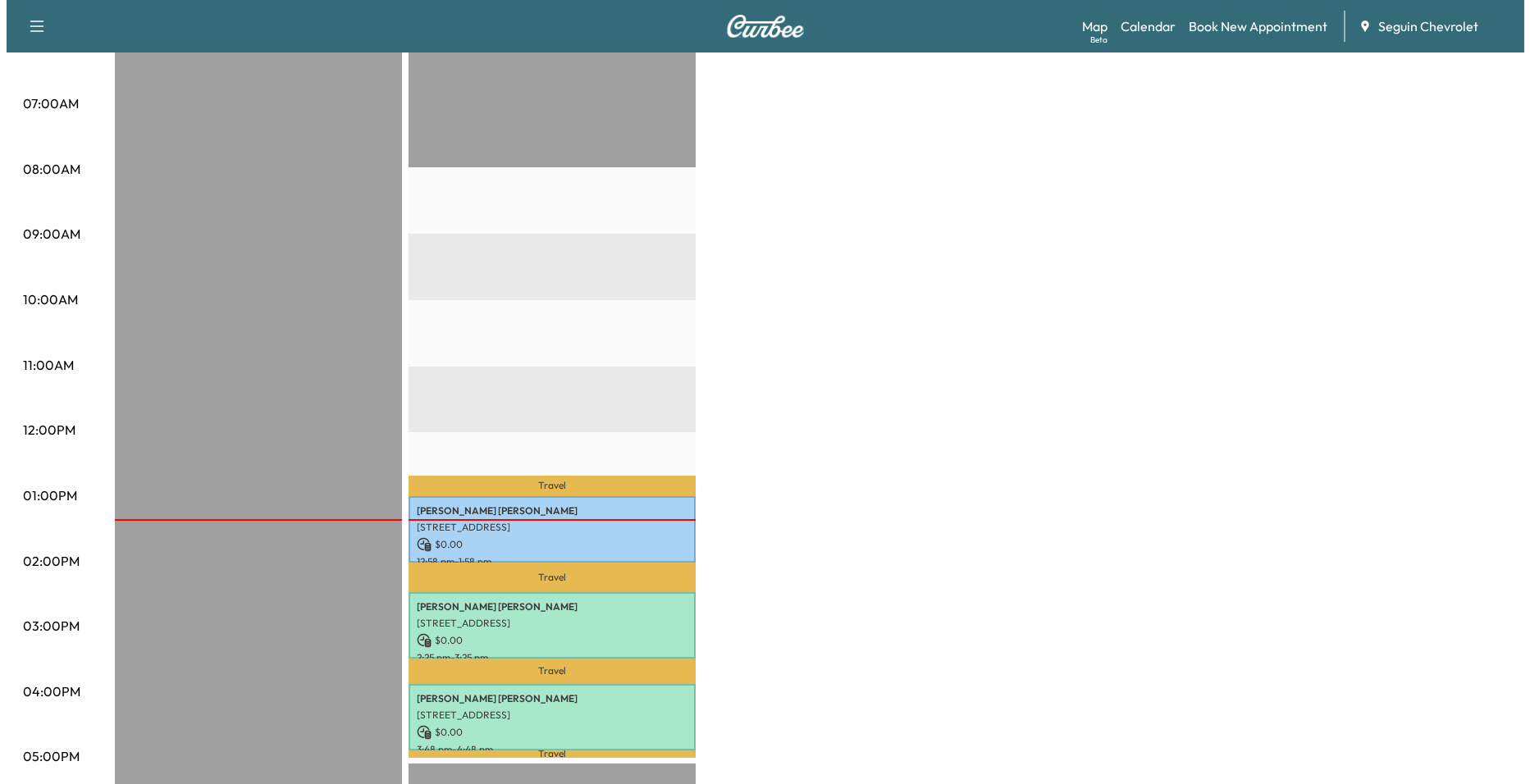
scroll to position [349, 0]
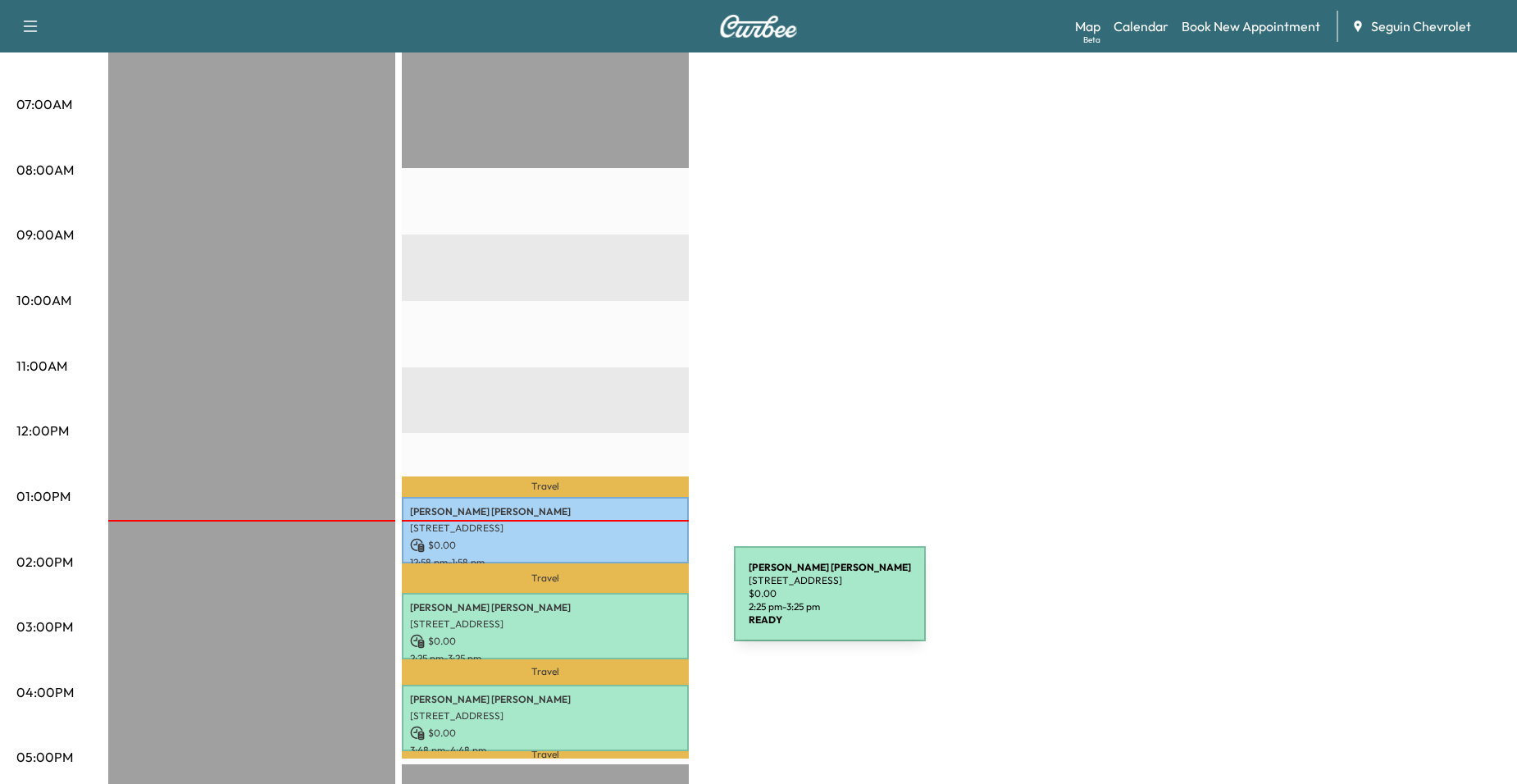
click at [608, 607] on p "Jose Granados Jimenez" at bounding box center [545, 607] width 270 height 13
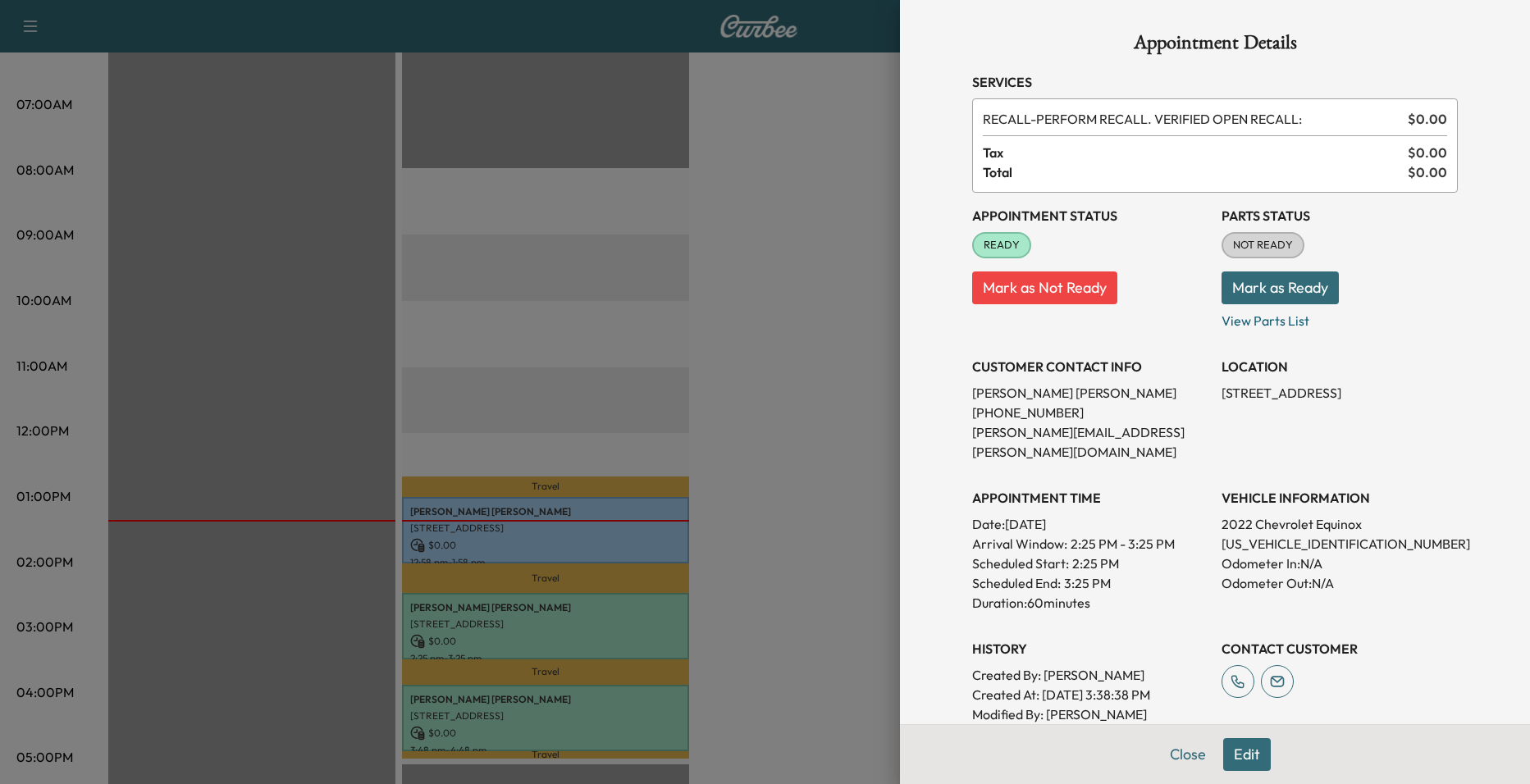
click at [608, 541] on div at bounding box center [765, 392] width 1530 height 784
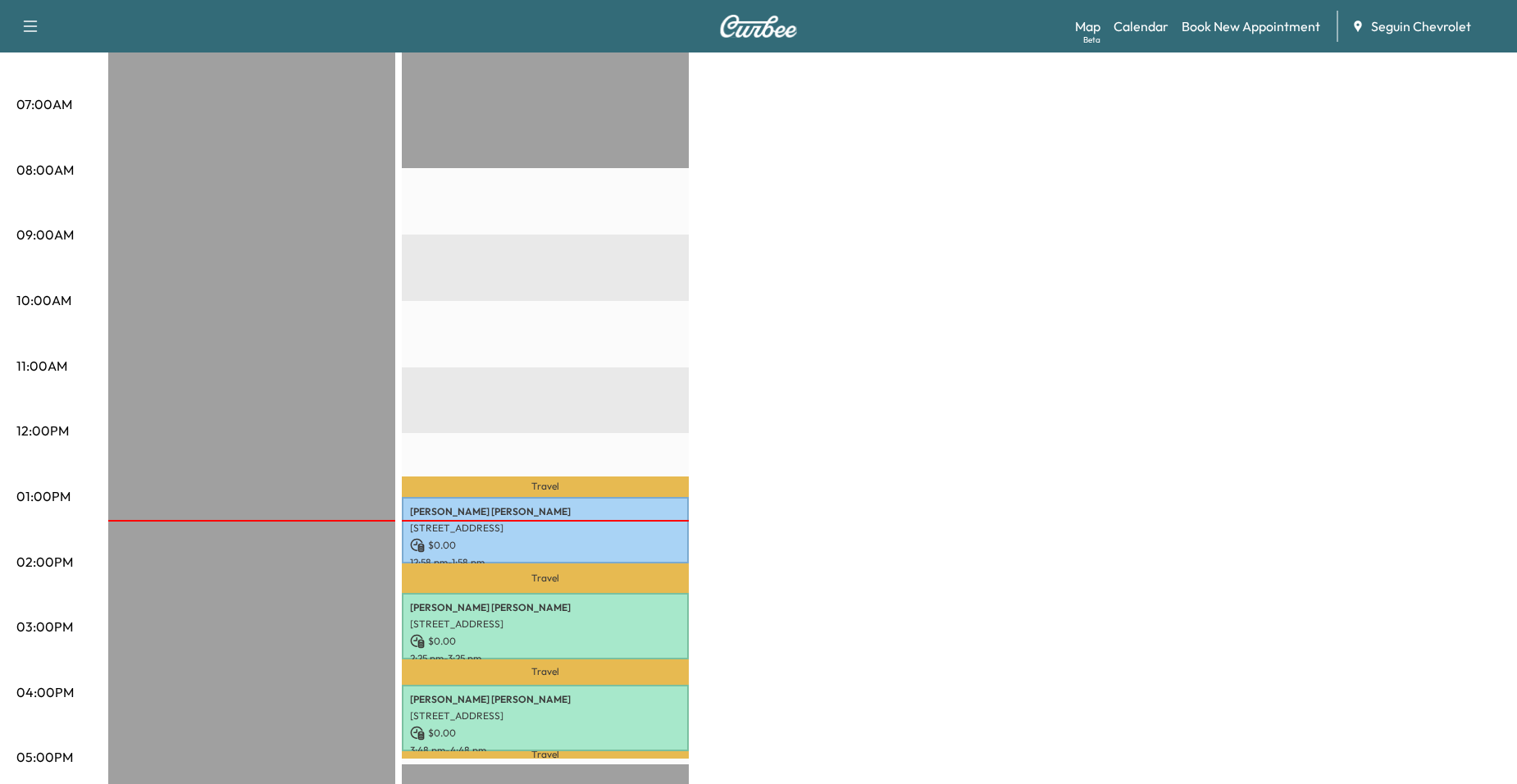
click at [637, 497] on div "Alcario Garcia 4930 ELM CREEK, SEGUIN, TX 78155, US $ 0.00 12:58 pm - 1:58 pm" at bounding box center [545, 530] width 287 height 66
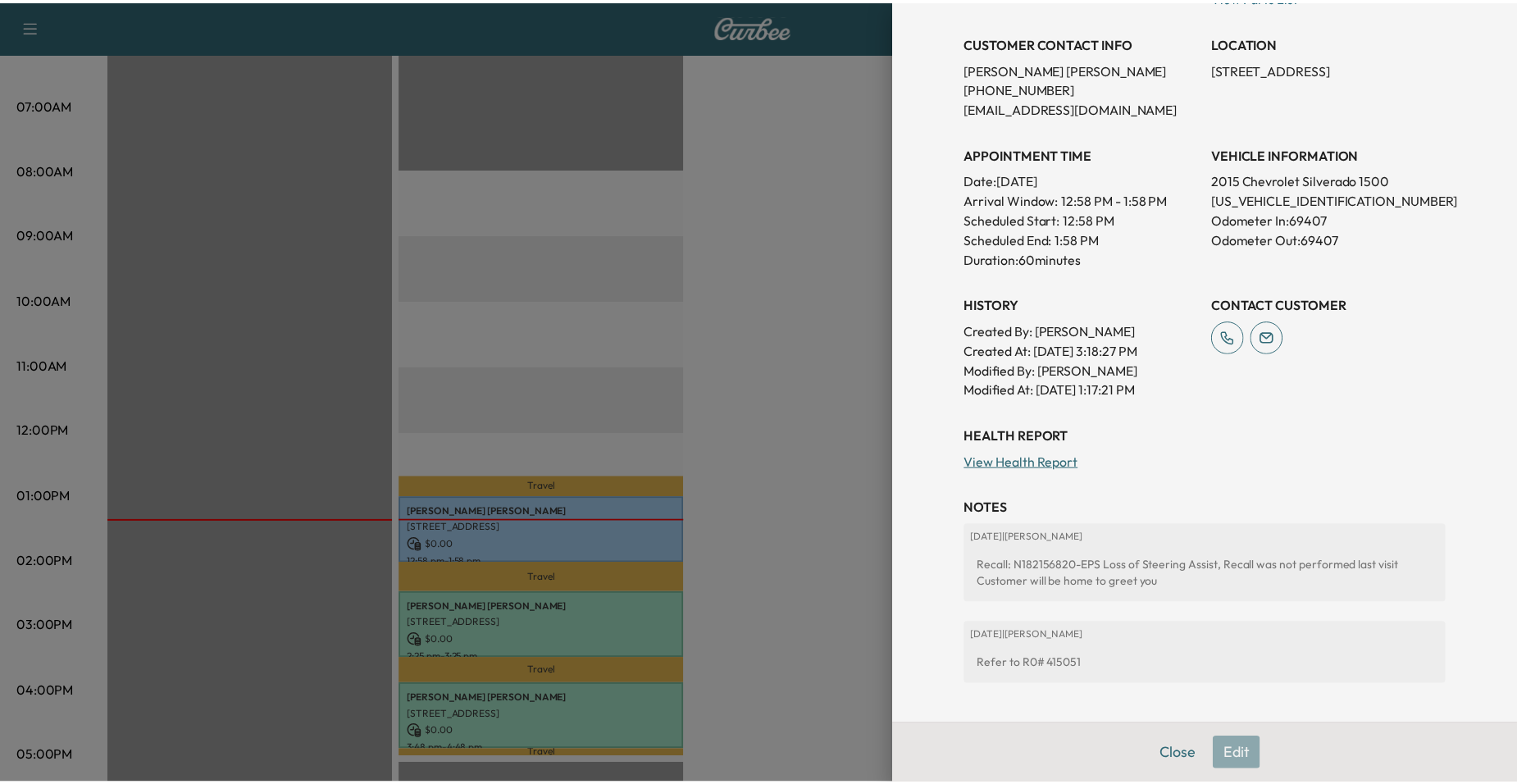
scroll to position [426, 0]
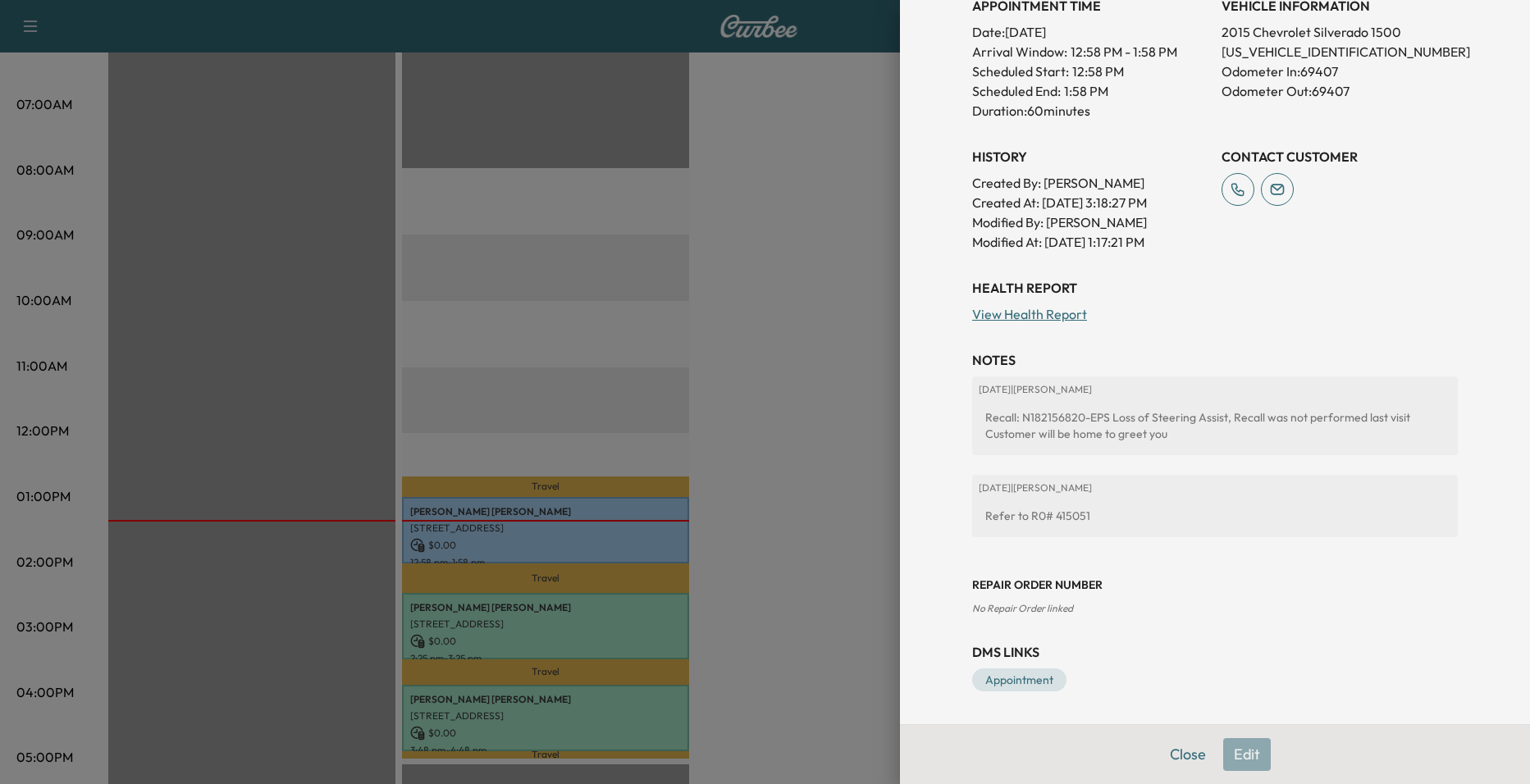
click at [752, 408] on div at bounding box center [765, 392] width 1530 height 784
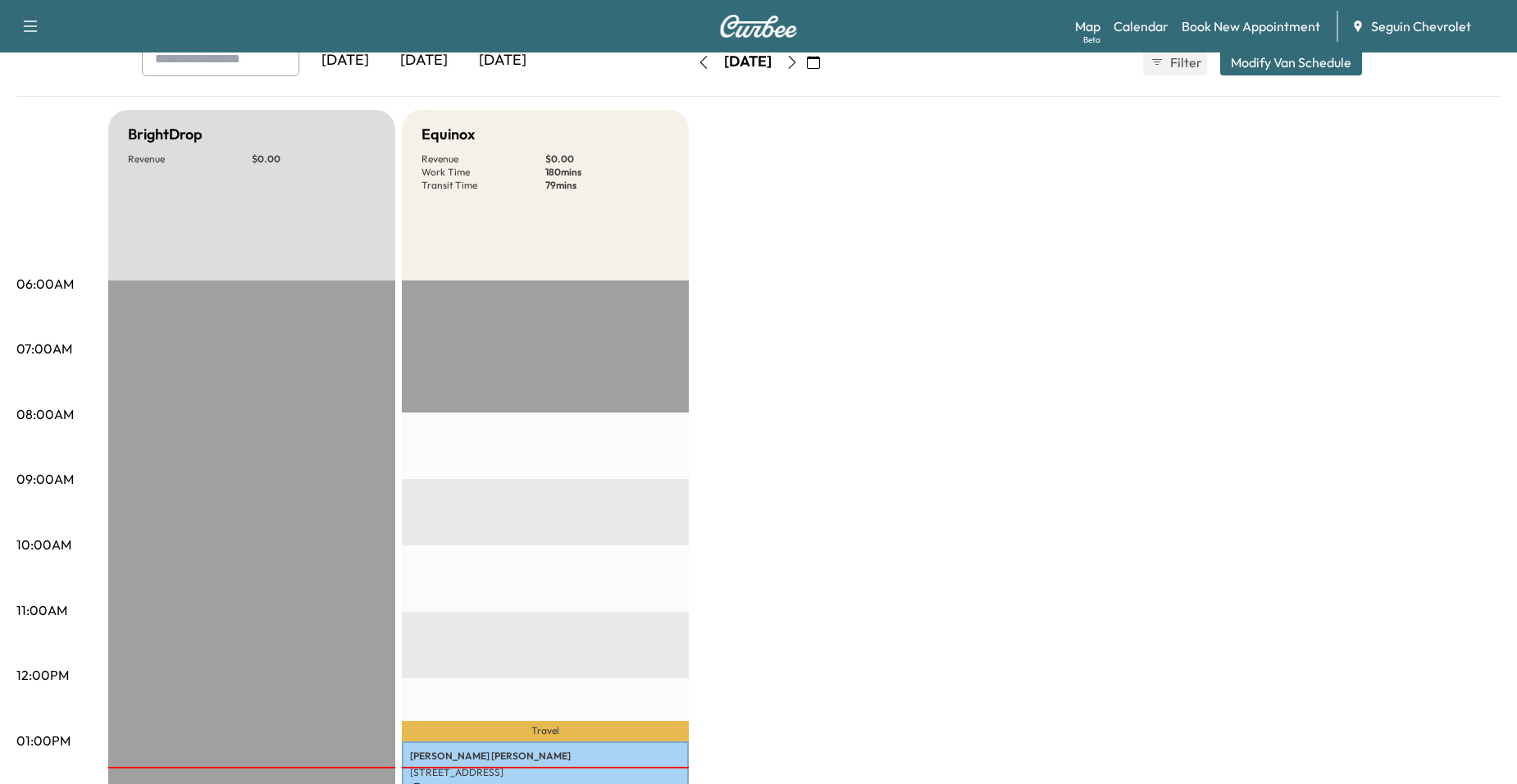
scroll to position [103, 0]
